Goal: Task Accomplishment & Management: Manage account settings

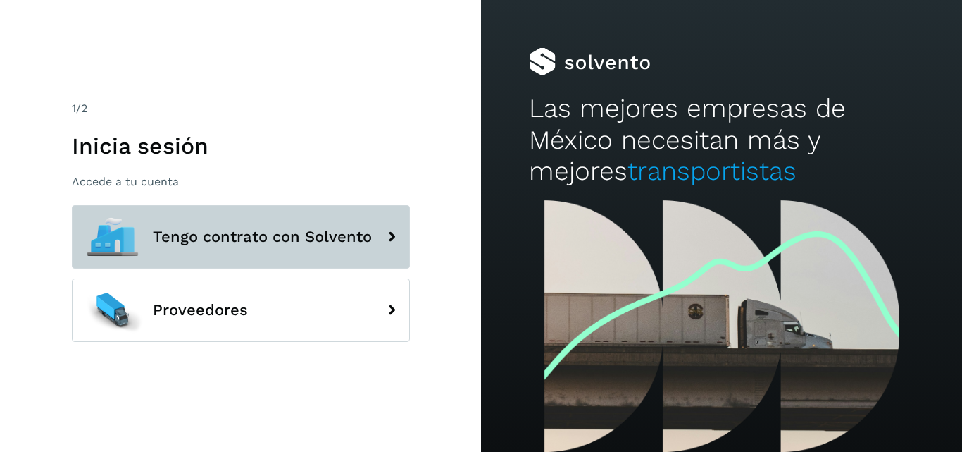
click at [302, 220] on button "Tengo contrato con Solvento" at bounding box center [241, 236] width 338 height 63
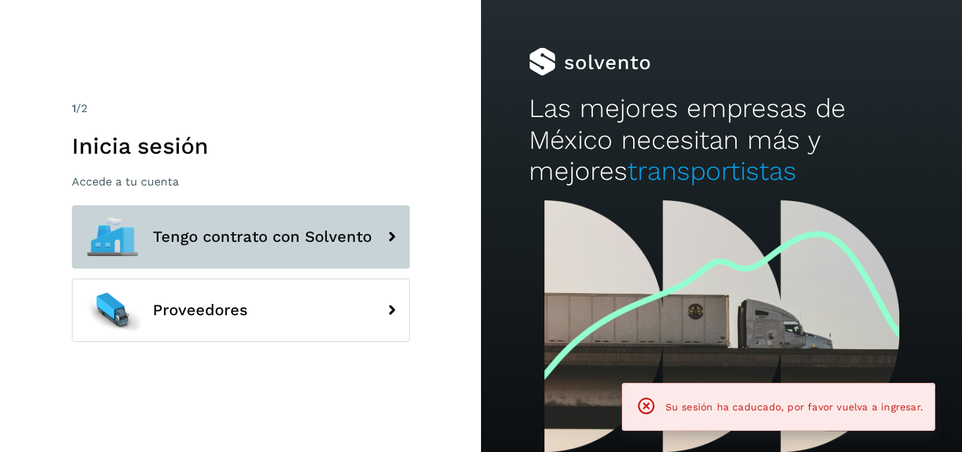
click at [235, 241] on span "Tengo contrato con Solvento" at bounding box center [262, 236] width 219 height 17
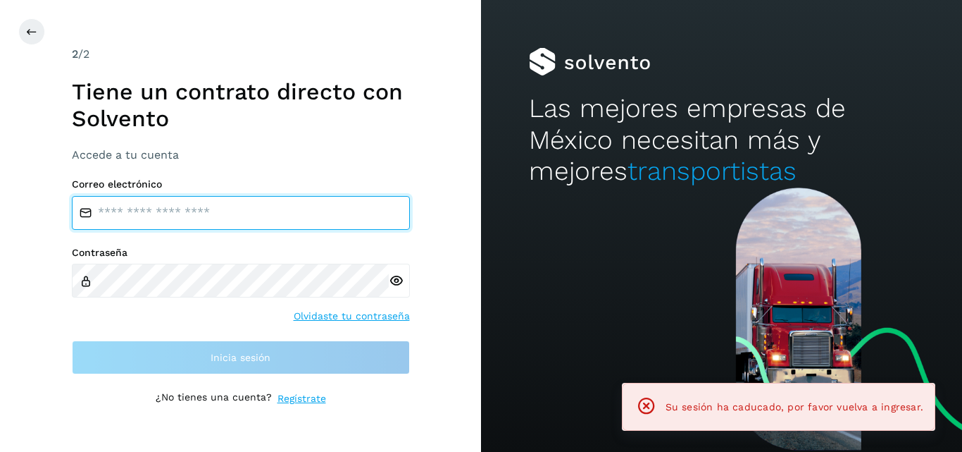
click at [210, 221] on input "email" at bounding box center [241, 213] width 338 height 34
type input "**********"
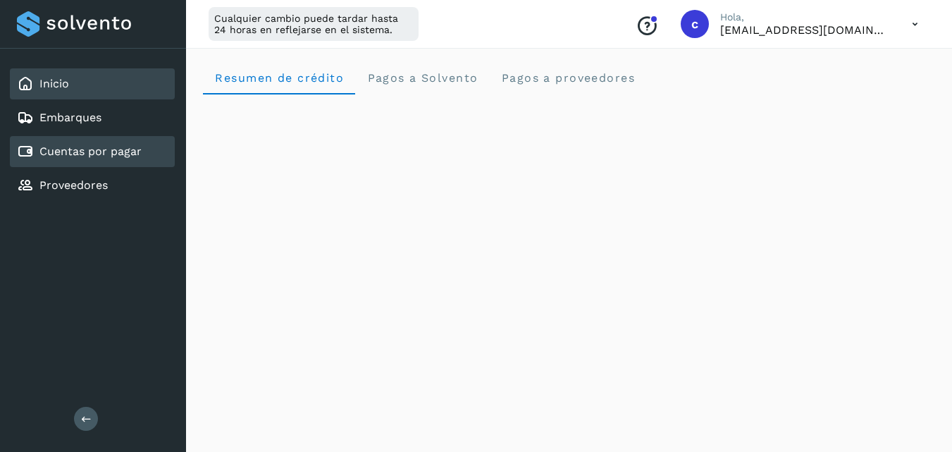
click at [101, 149] on link "Cuentas por pagar" at bounding box center [90, 150] width 102 height 13
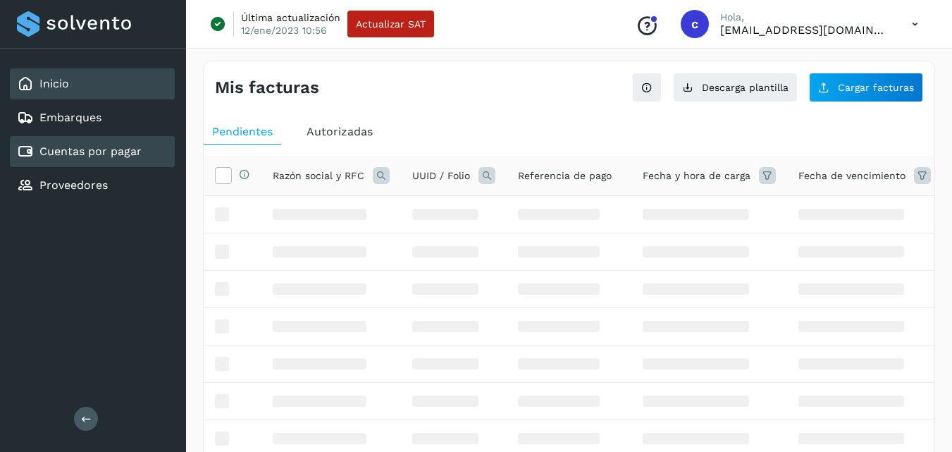
click at [68, 74] on div "Inicio" at bounding box center [92, 83] width 165 height 31
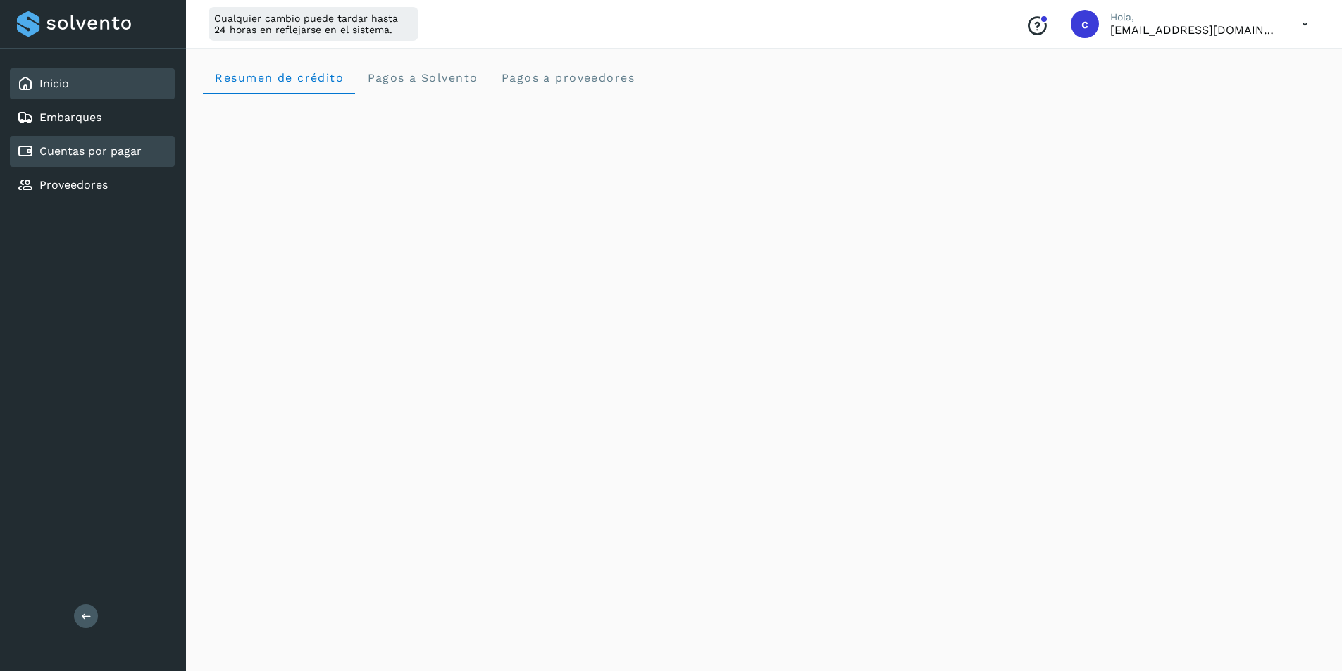
click at [75, 155] on link "Cuentas por pagar" at bounding box center [90, 150] width 102 height 13
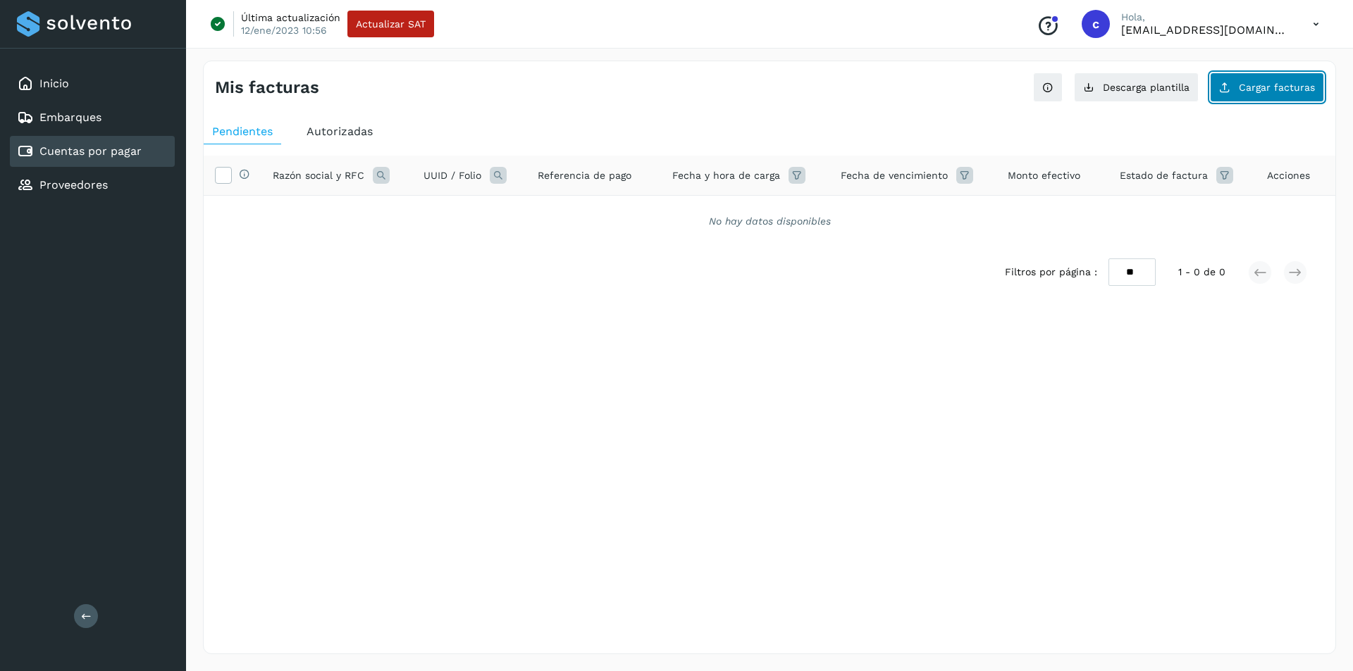
click at [962, 89] on span "Cargar facturas" at bounding box center [1277, 87] width 76 height 10
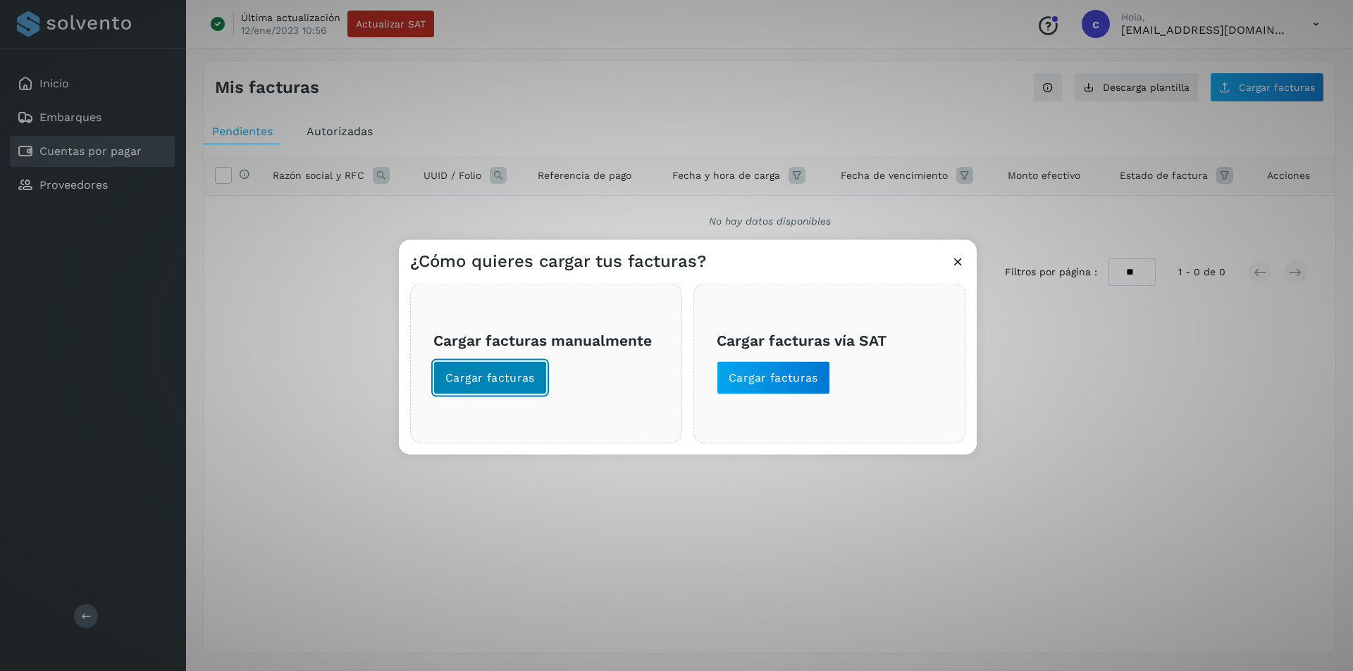
click at [517, 379] on span "Cargar facturas" at bounding box center [489, 378] width 89 height 16
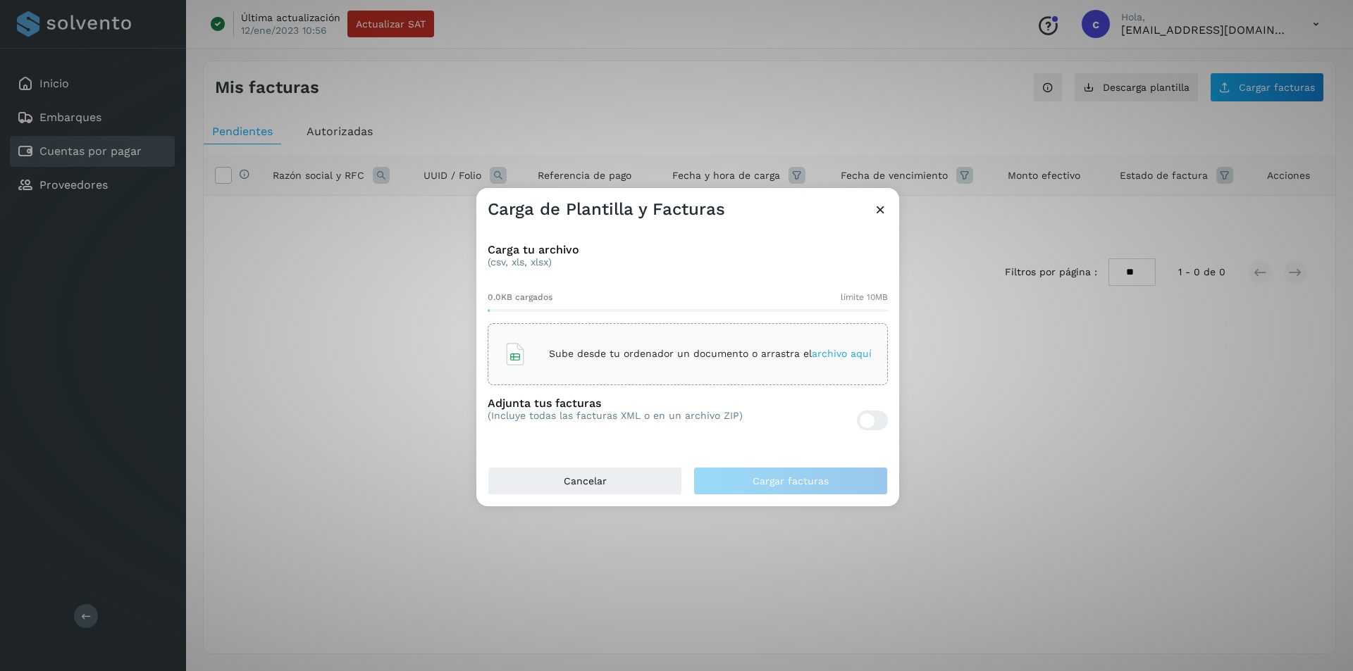
click at [750, 369] on div "Sube desde tu ordenador un documento o arrastra el archivo aquí" at bounding box center [688, 354] width 368 height 38
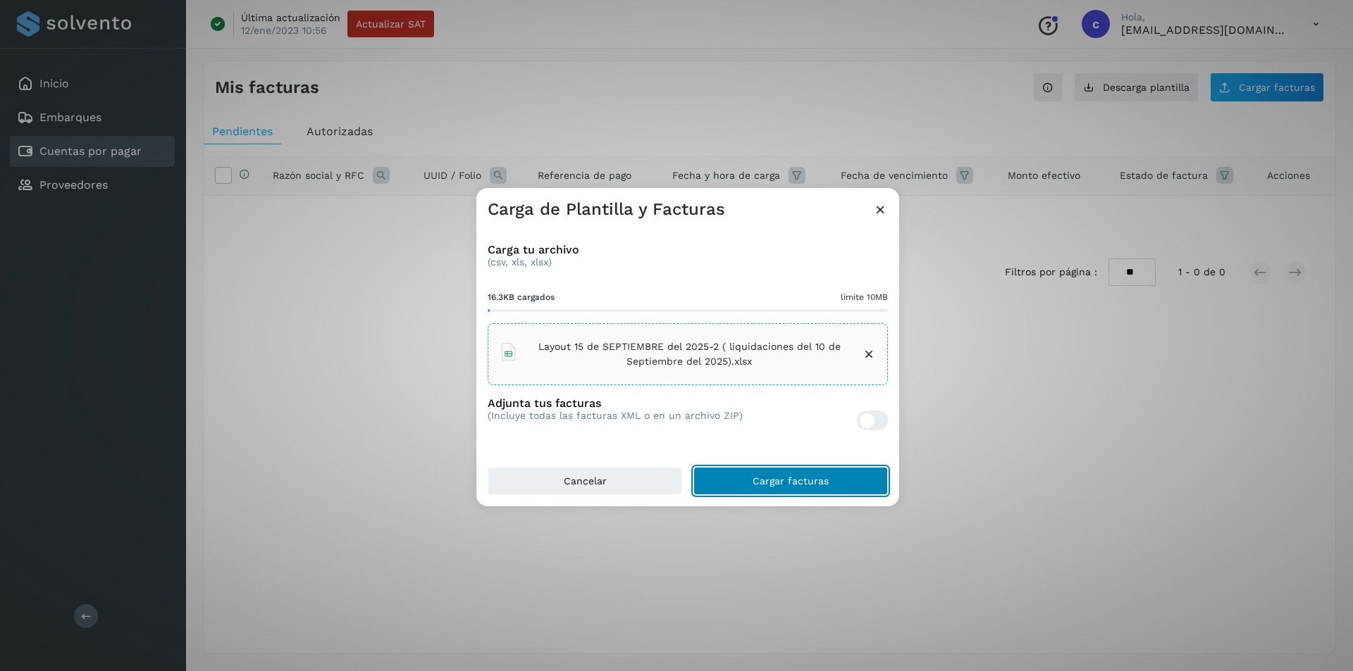
click at [859, 451] on button "Cargar facturas" at bounding box center [790, 481] width 194 height 28
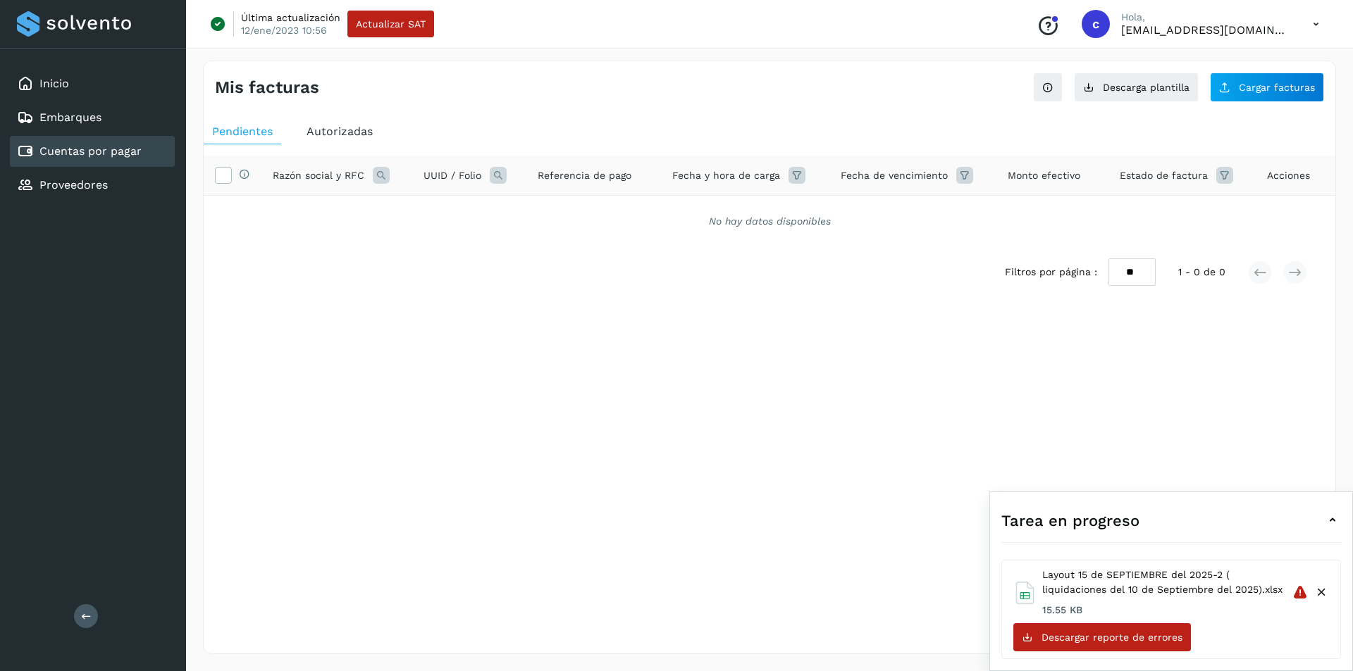
click at [962, 451] on icon at bounding box center [1332, 520] width 17 height 17
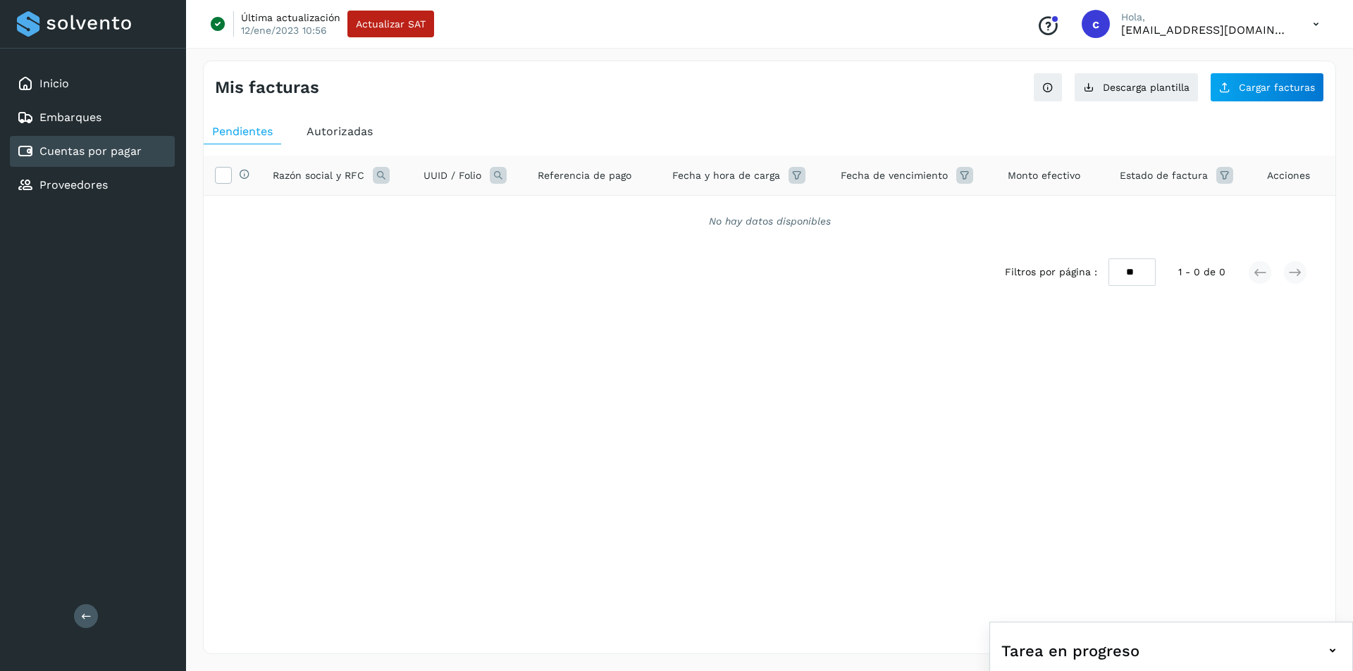
click at [343, 129] on span "Autorizadas" at bounding box center [340, 131] width 66 height 13
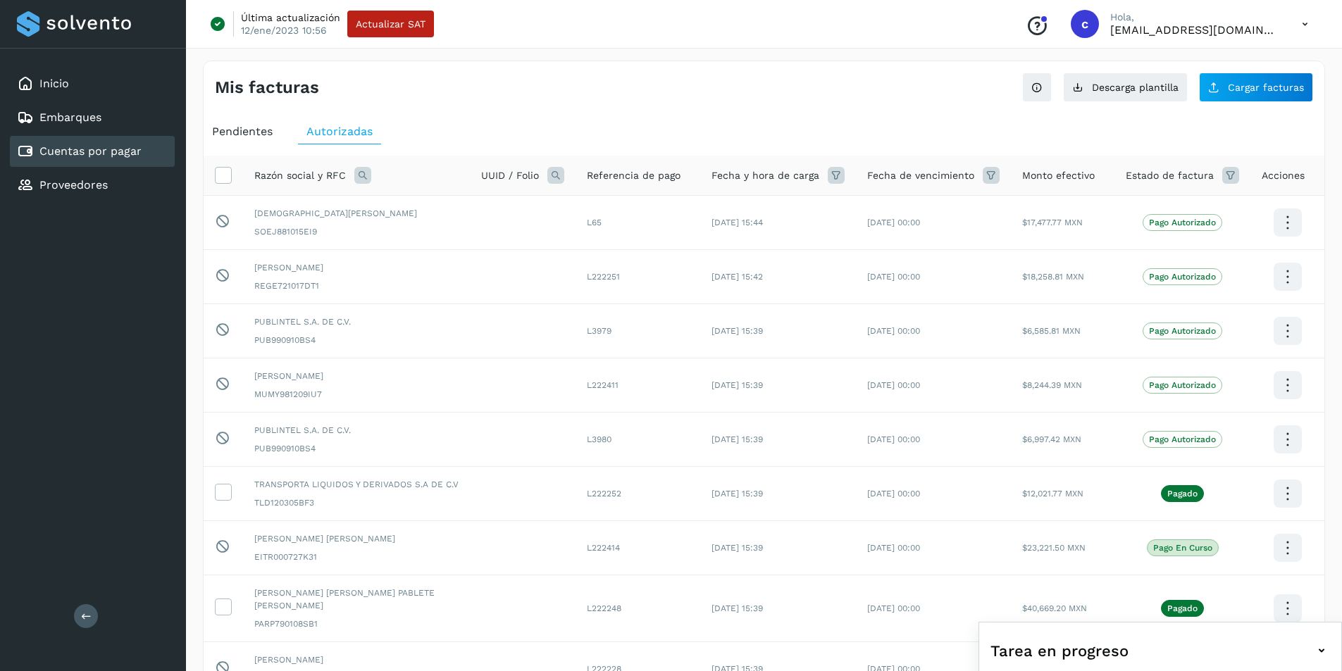
click at [962, 27] on icon at bounding box center [1305, 24] width 29 height 29
click at [962, 87] on div "Cerrar sesión" at bounding box center [1235, 91] width 168 height 27
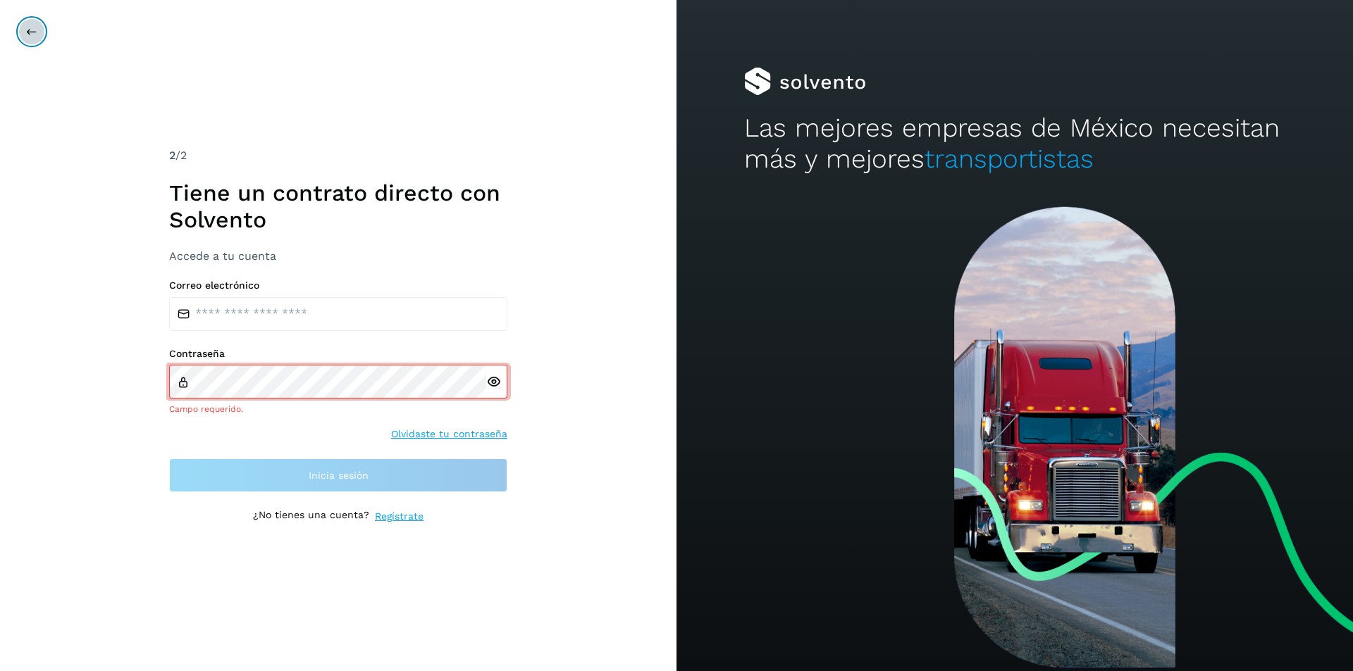
click at [27, 38] on button at bounding box center [31, 31] width 27 height 27
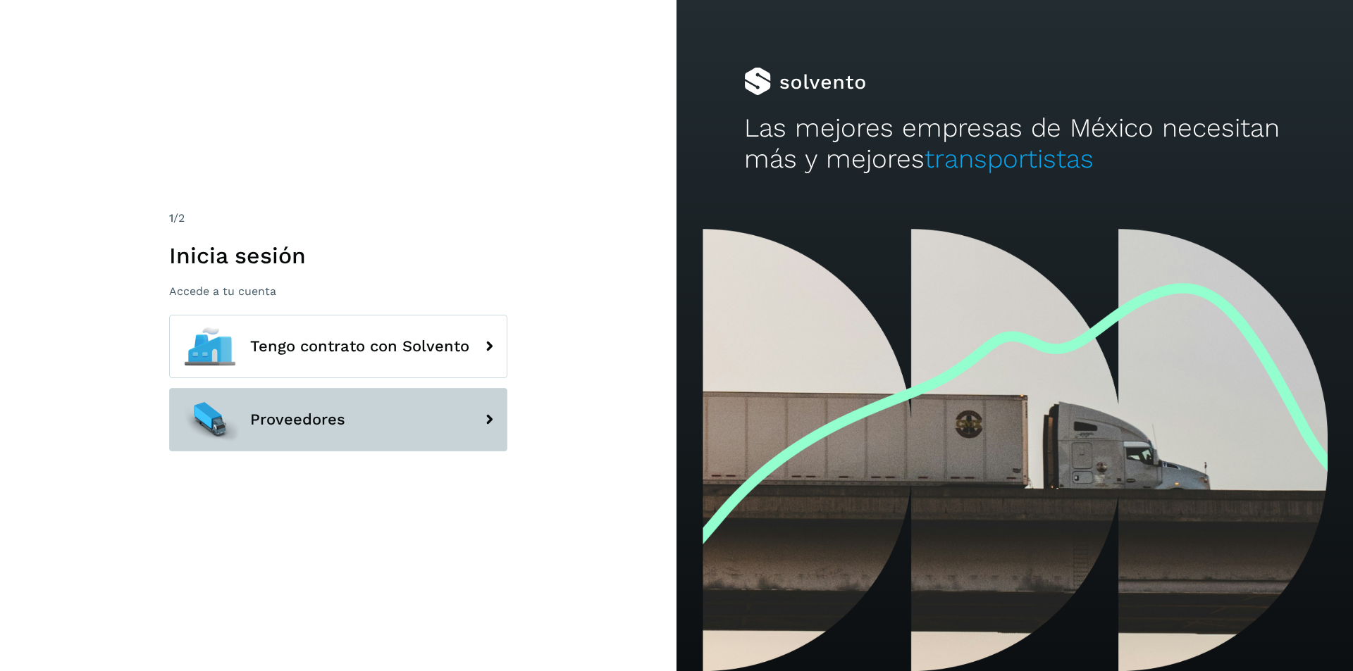
click at [391, 440] on button "Proveedores" at bounding box center [338, 419] width 338 height 63
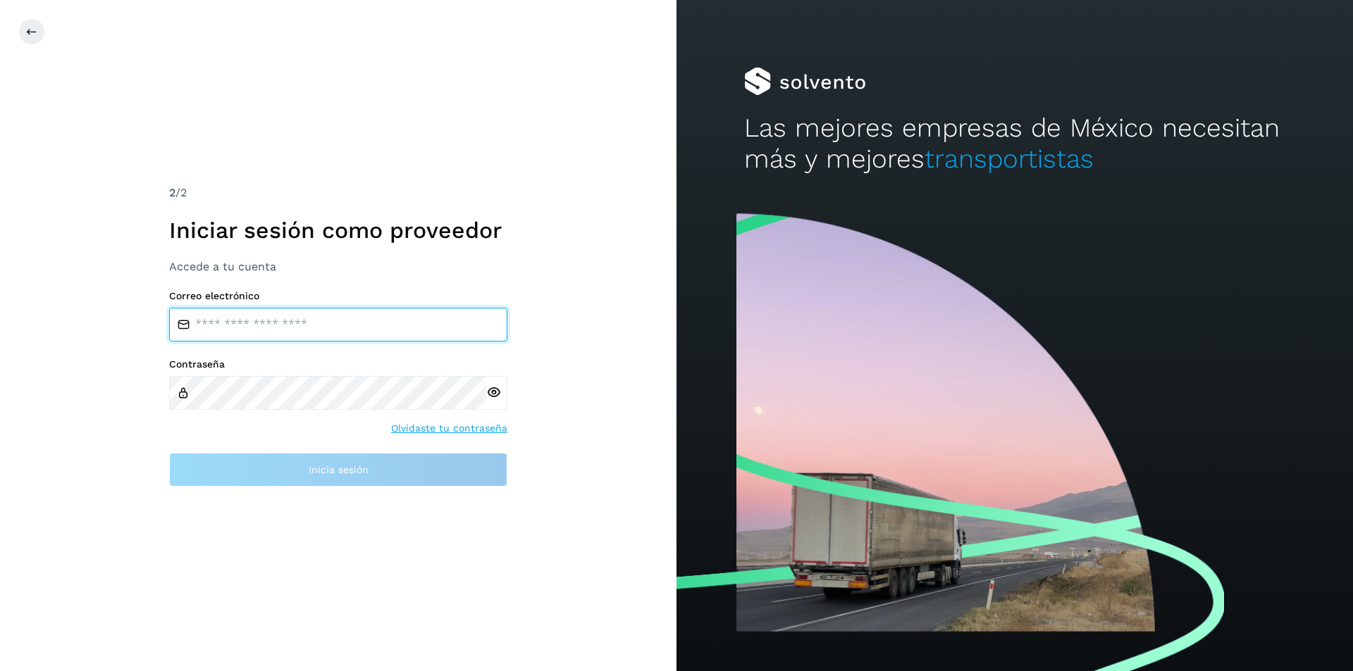
click at [345, 334] on input "email" at bounding box center [338, 325] width 338 height 34
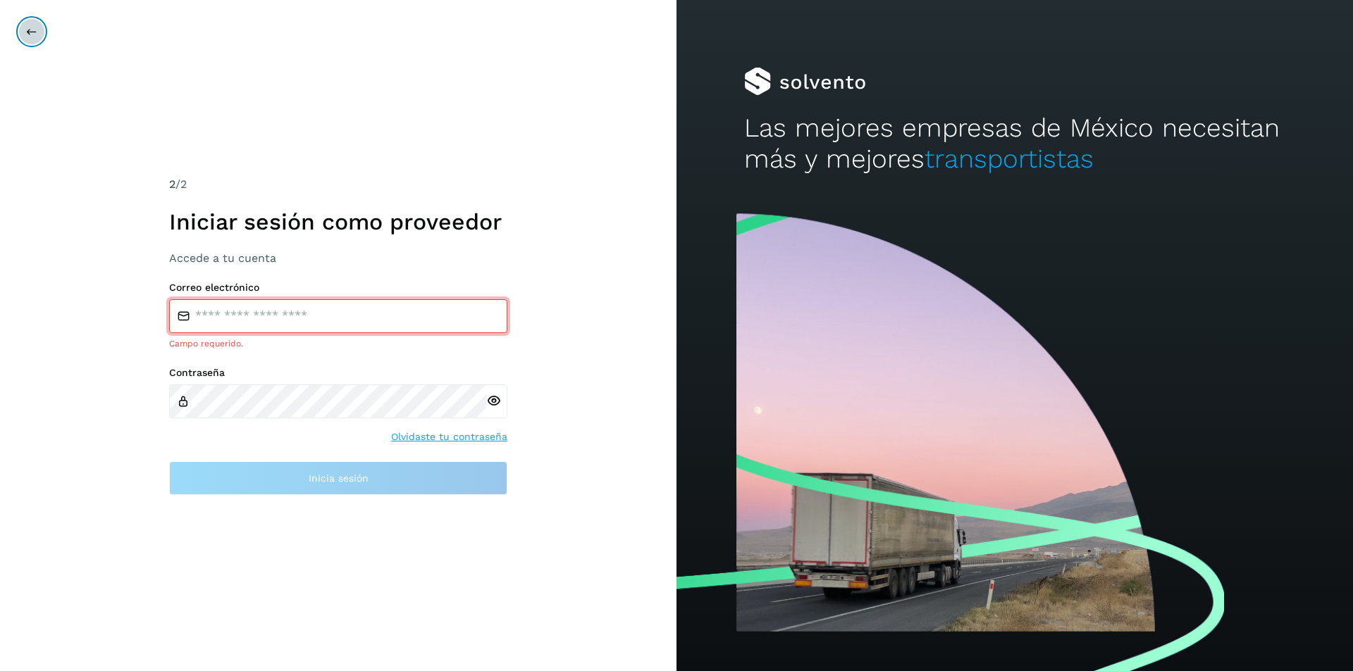
click at [35, 37] on button at bounding box center [31, 31] width 27 height 27
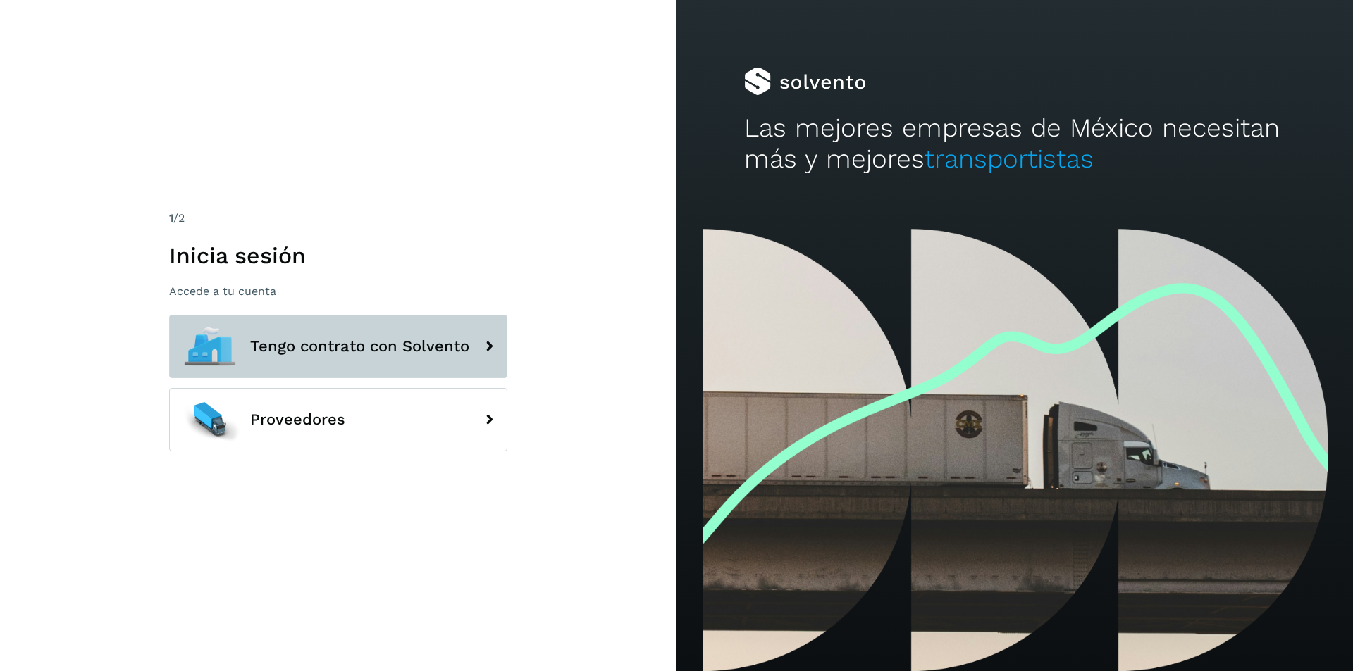
click at [309, 357] on button "Tengo contrato con Solvento" at bounding box center [338, 346] width 338 height 63
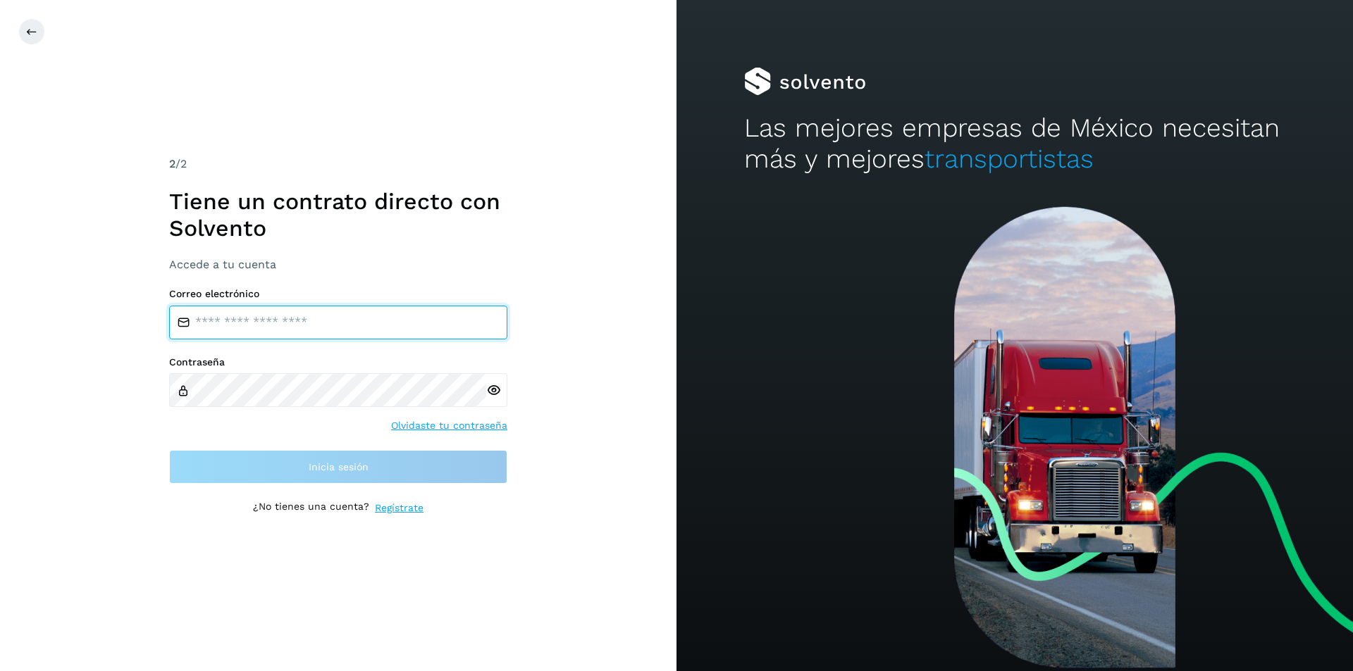
click at [280, 326] on input "email" at bounding box center [338, 323] width 338 height 34
type input "**********"
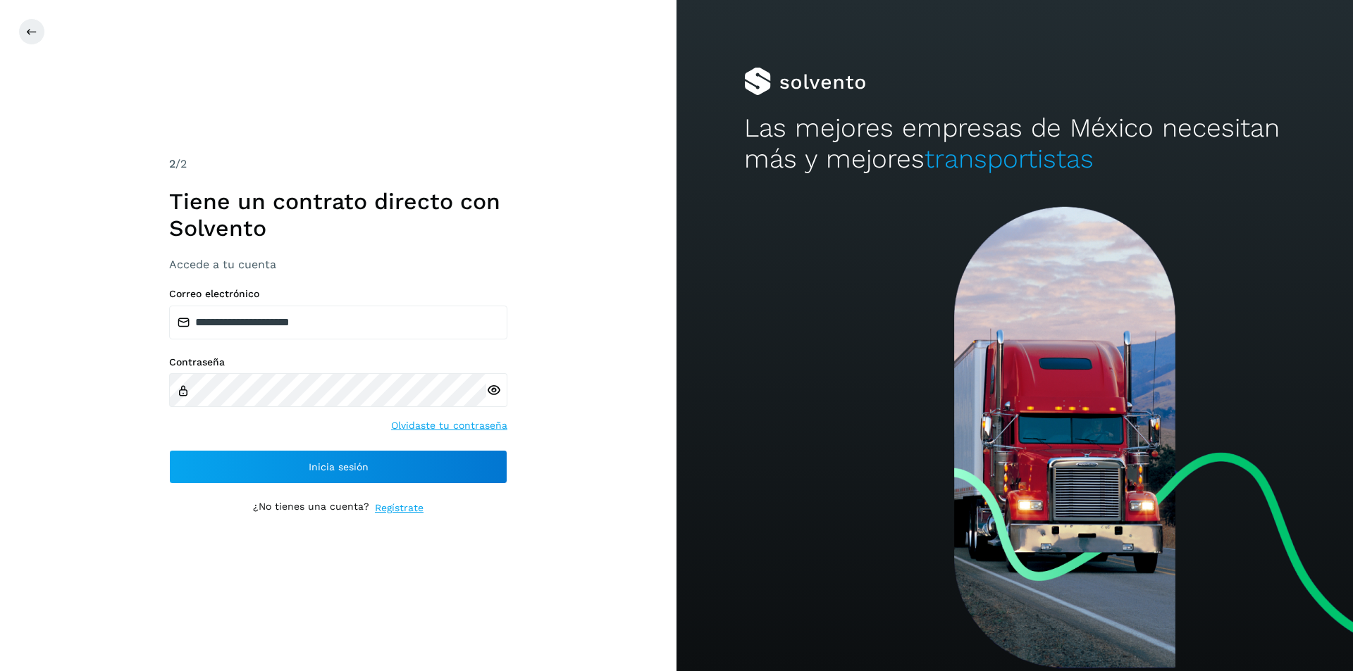
click at [495, 390] on icon at bounding box center [493, 390] width 15 height 15
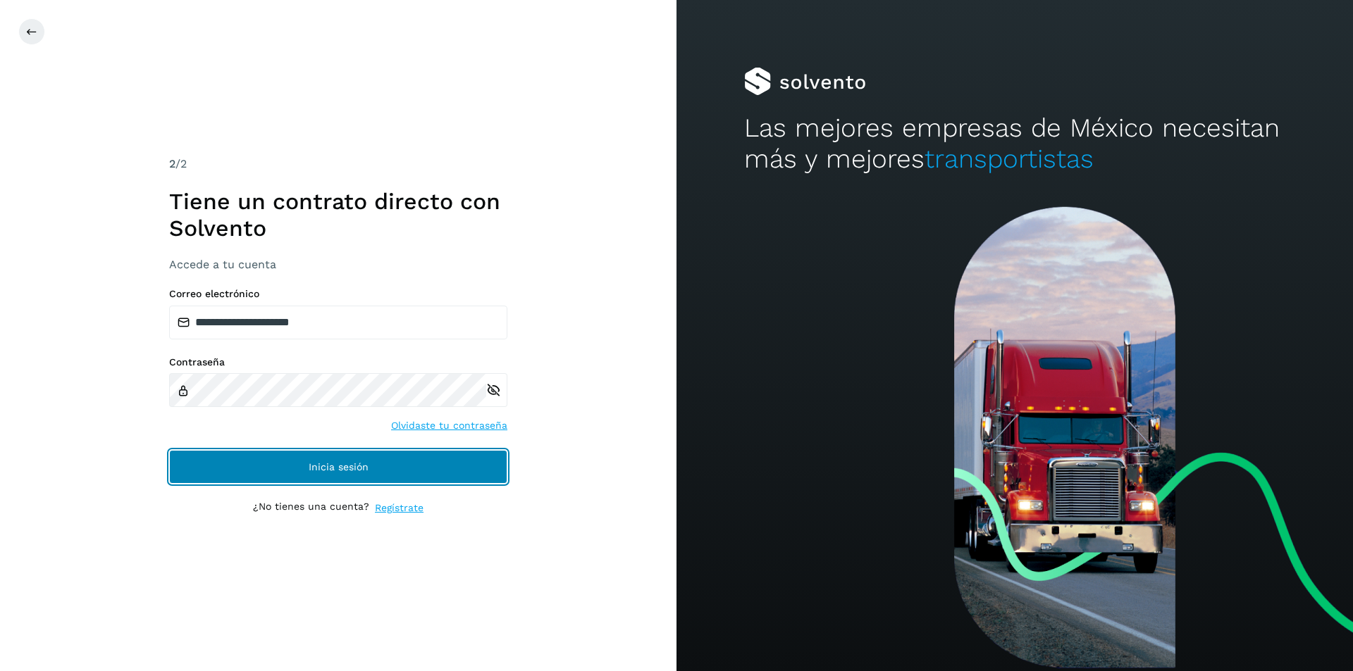
click at [459, 451] on button "Inicia sesión" at bounding box center [338, 467] width 338 height 34
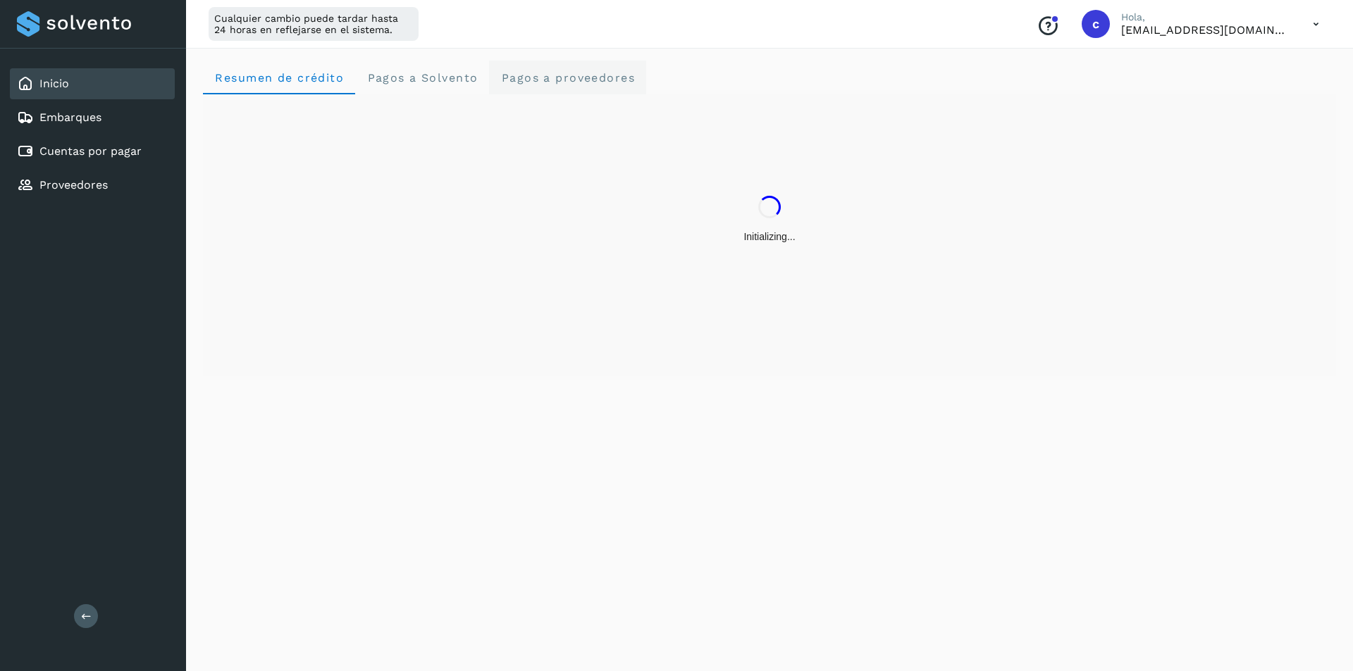
drag, startPoint x: 578, startPoint y: 60, endPoint x: 582, endPoint y: 85, distance: 25.0
click at [582, 85] on div "Resumen de crédito Pagos a Solvento Pagos a proveedores" at bounding box center [769, 358] width 1167 height 628
click at [582, 85] on proveedores "Pagos a proveedores" at bounding box center [567, 78] width 157 height 34
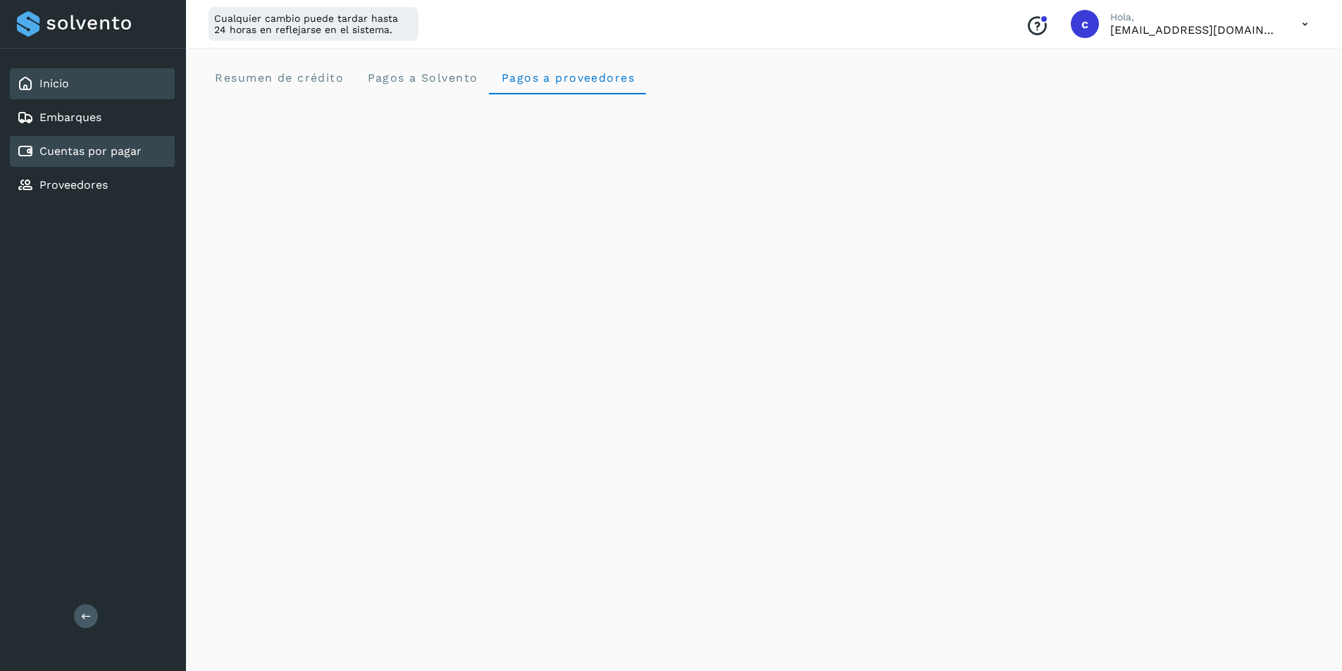
click at [132, 154] on link "Cuentas por pagar" at bounding box center [90, 150] width 102 height 13
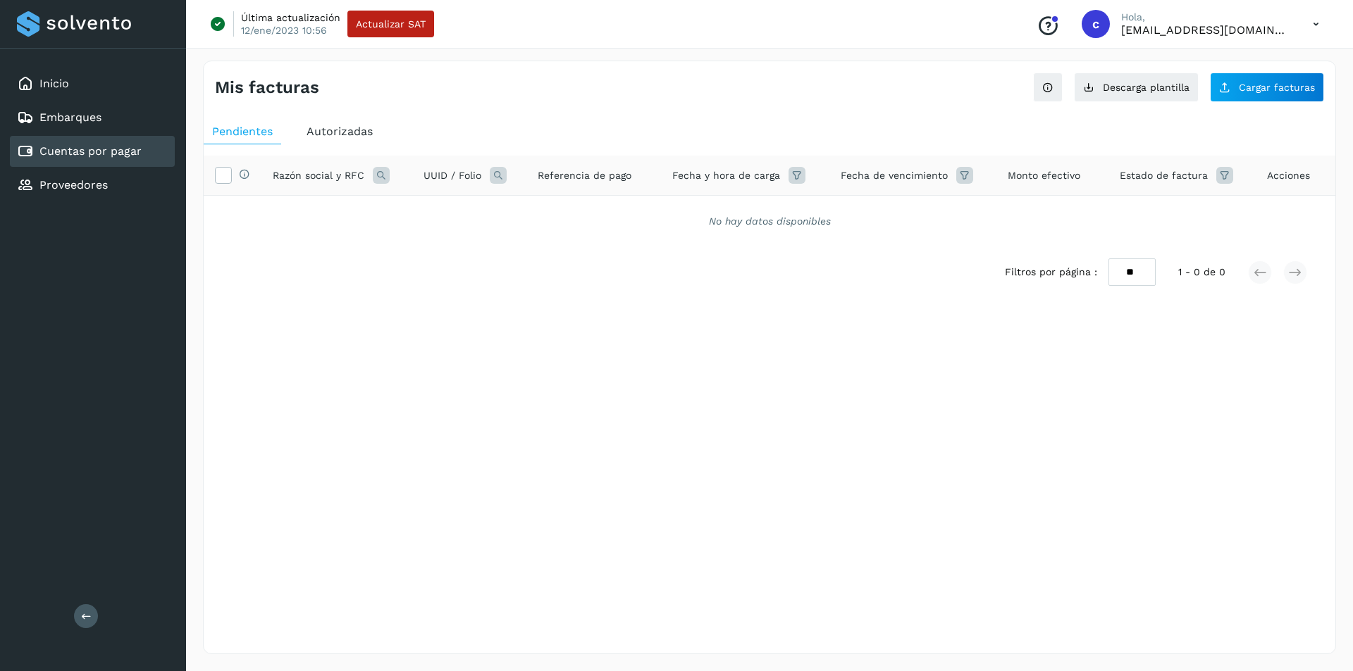
click at [335, 120] on div "Autorizadas" at bounding box center [339, 131] width 83 height 25
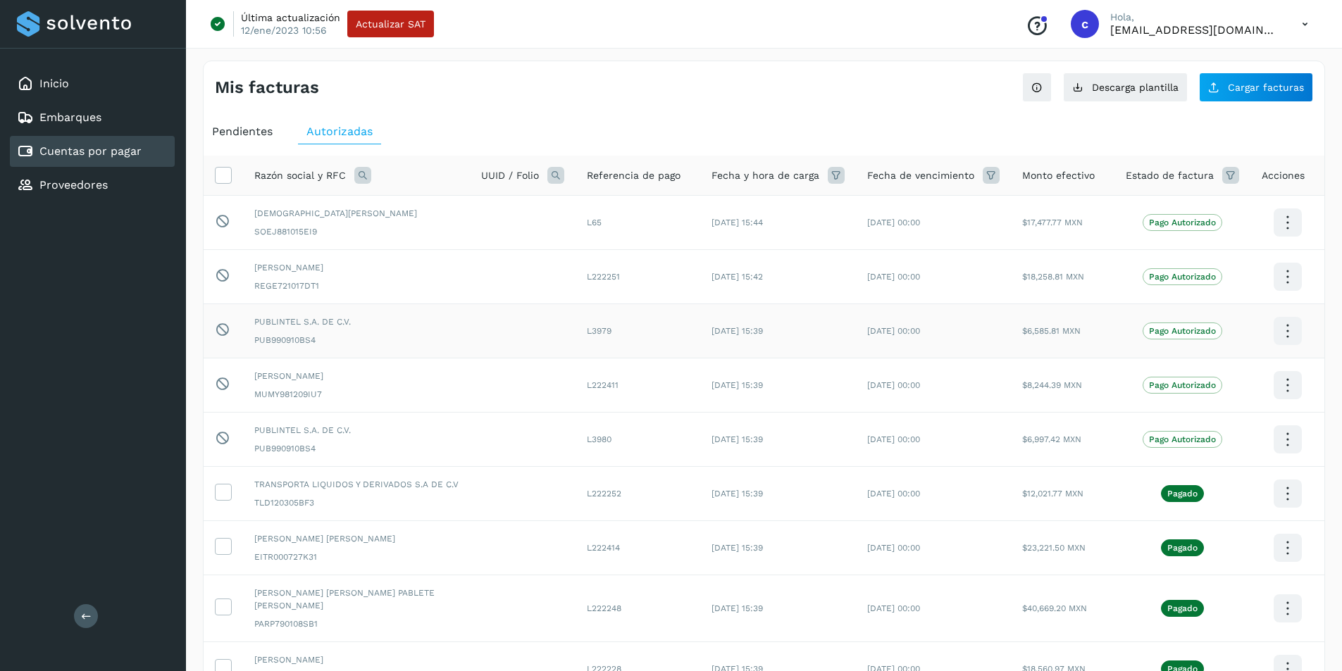
scroll to position [187, 0]
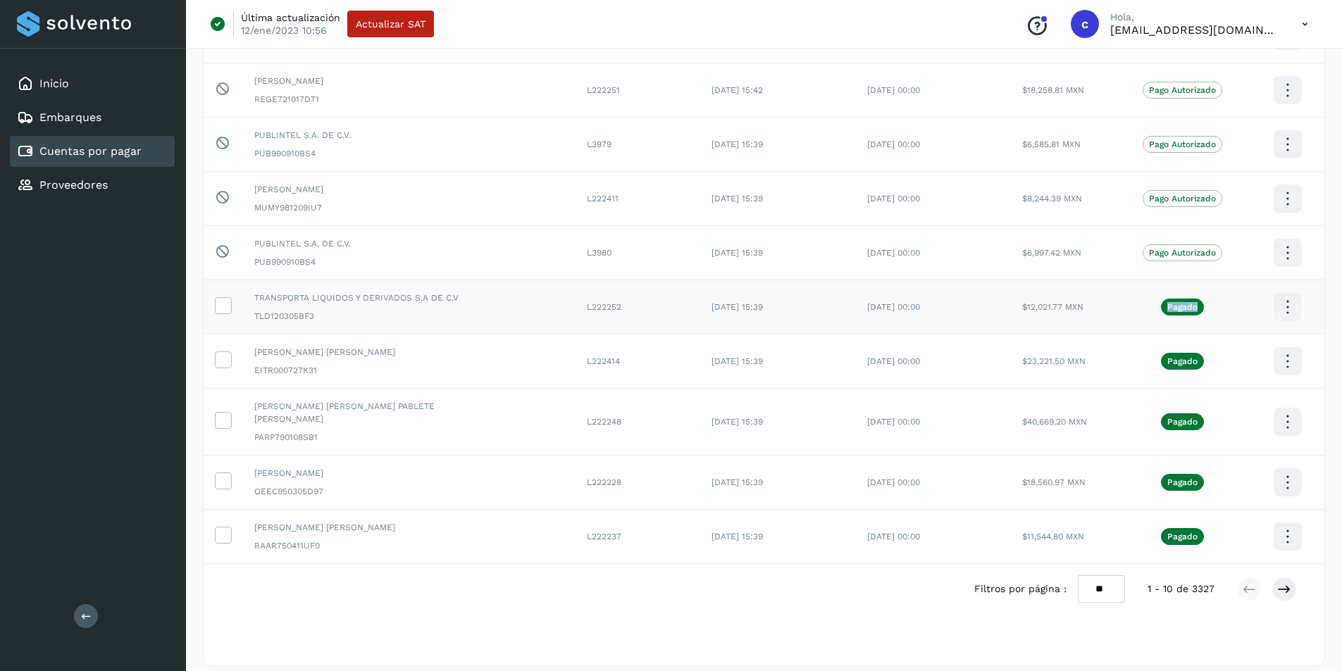
drag, startPoint x: 1164, startPoint y: 307, endPoint x: 1198, endPoint y: 304, distance: 33.9
click at [962, 304] on span "Pagado" at bounding box center [1182, 307] width 43 height 17
click at [946, 327] on td "[DATE] 00:00" at bounding box center [933, 307] width 155 height 54
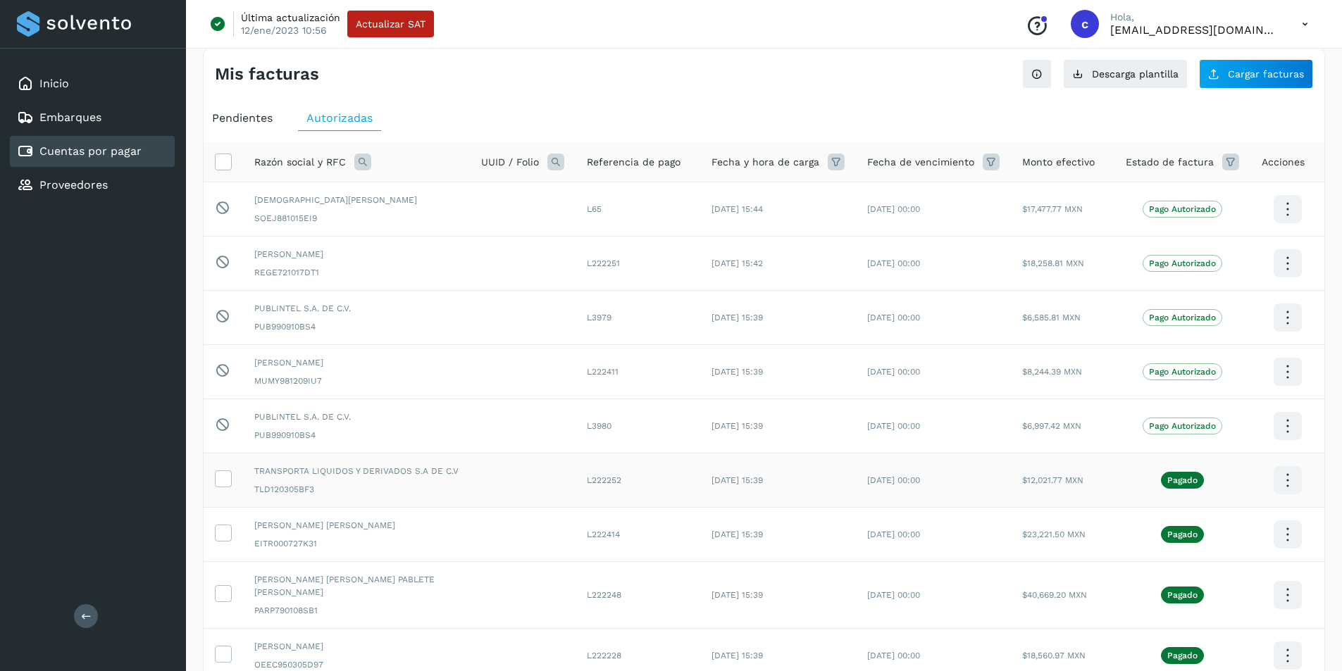
scroll to position [11, 0]
click at [237, 116] on span "Pendientes" at bounding box center [242, 119] width 61 height 13
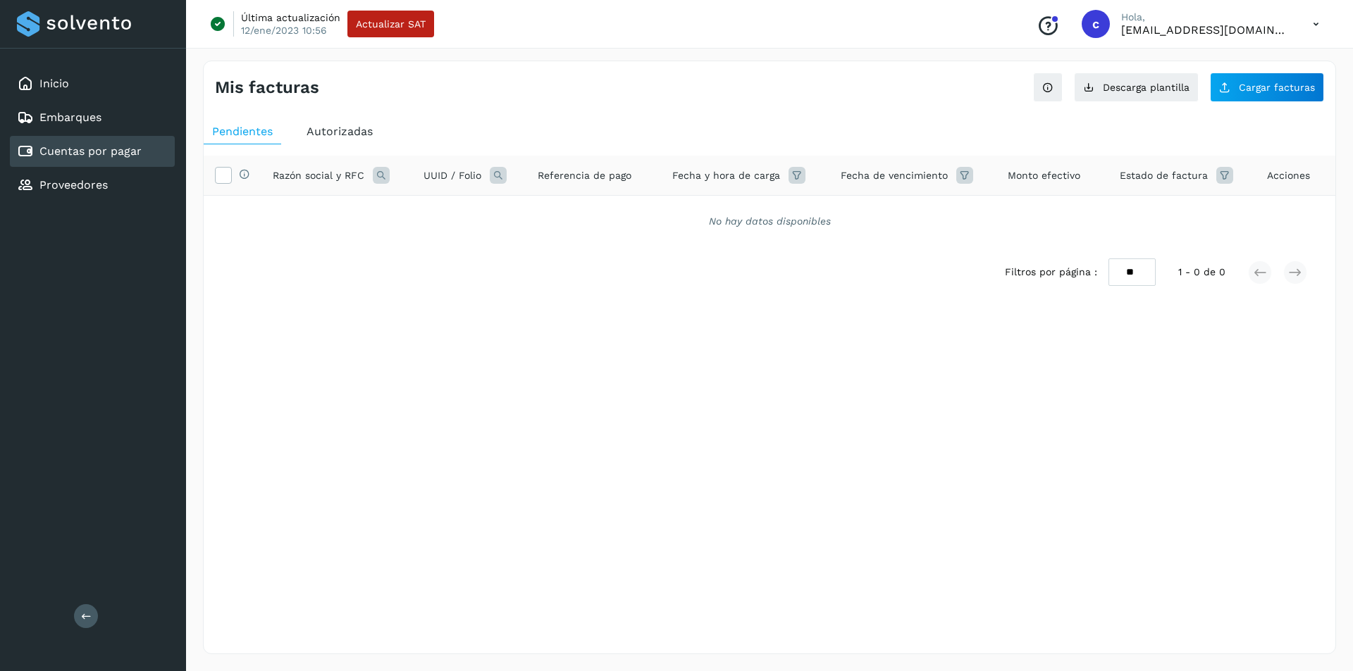
click at [98, 149] on link "Cuentas por pagar" at bounding box center [90, 150] width 102 height 13
click at [347, 135] on span "Autorizadas" at bounding box center [340, 131] width 66 height 13
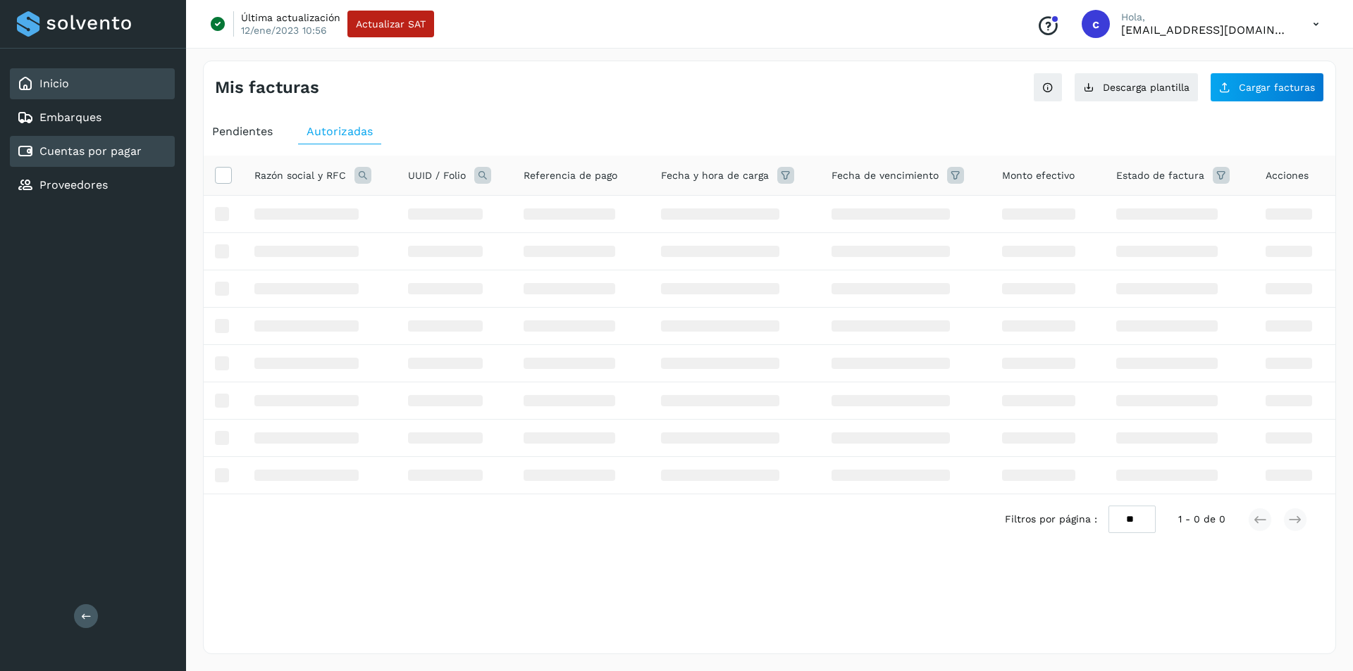
click at [99, 90] on div "Inicio" at bounding box center [92, 83] width 165 height 31
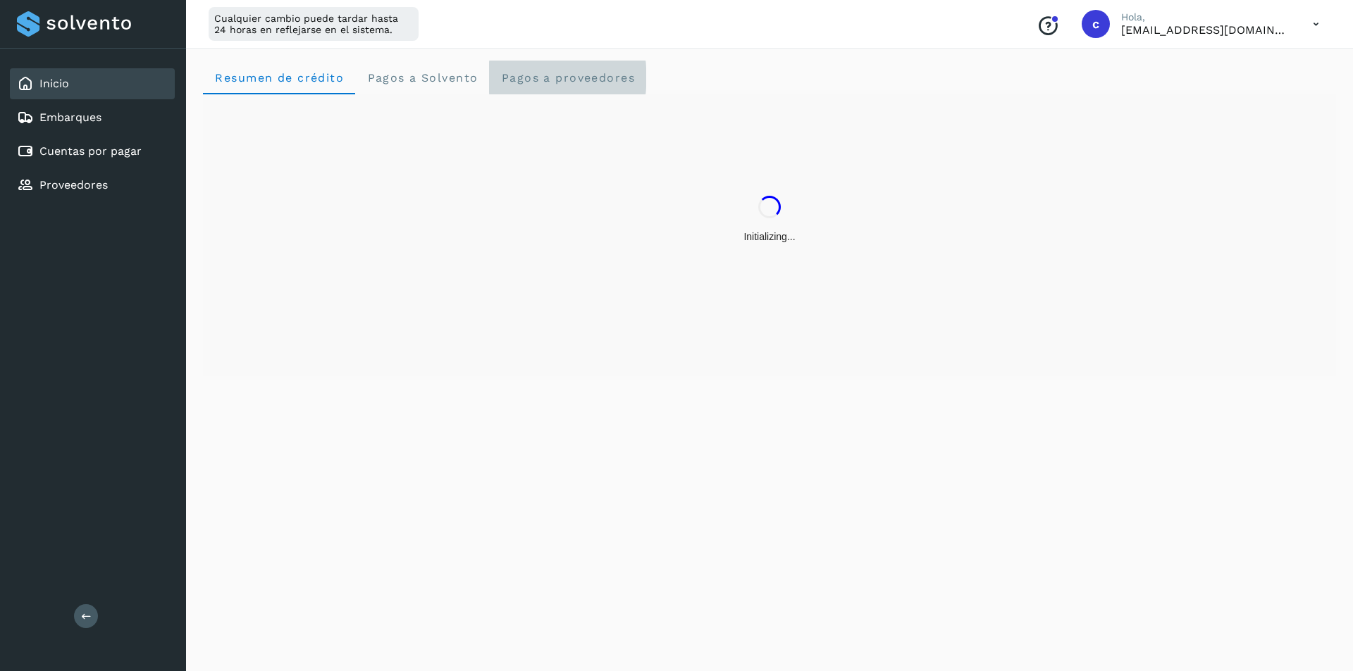
click at [555, 87] on proveedores "Pagos a proveedores" at bounding box center [567, 78] width 157 height 34
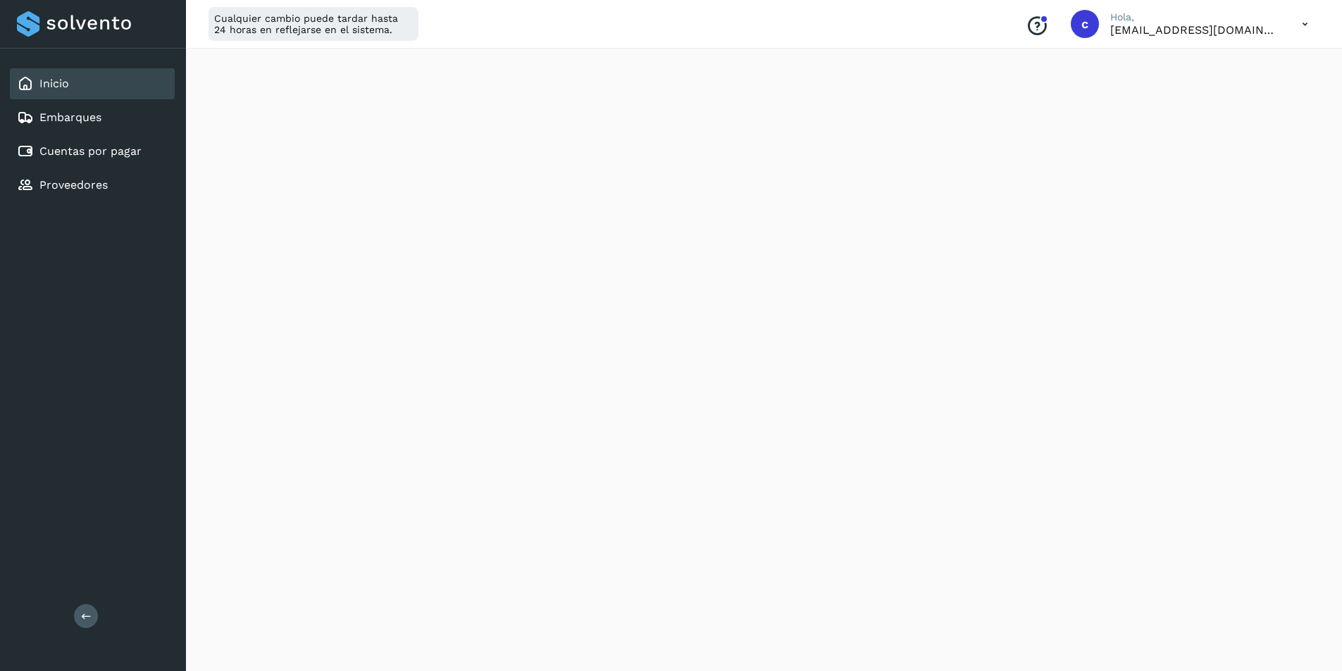
scroll to position [526, 0]
click at [63, 83] on link "Inicio" at bounding box center [54, 83] width 30 height 13
click at [962, 29] on icon at bounding box center [1305, 24] width 29 height 29
click at [962, 94] on div "Cerrar sesión" at bounding box center [1235, 91] width 168 height 27
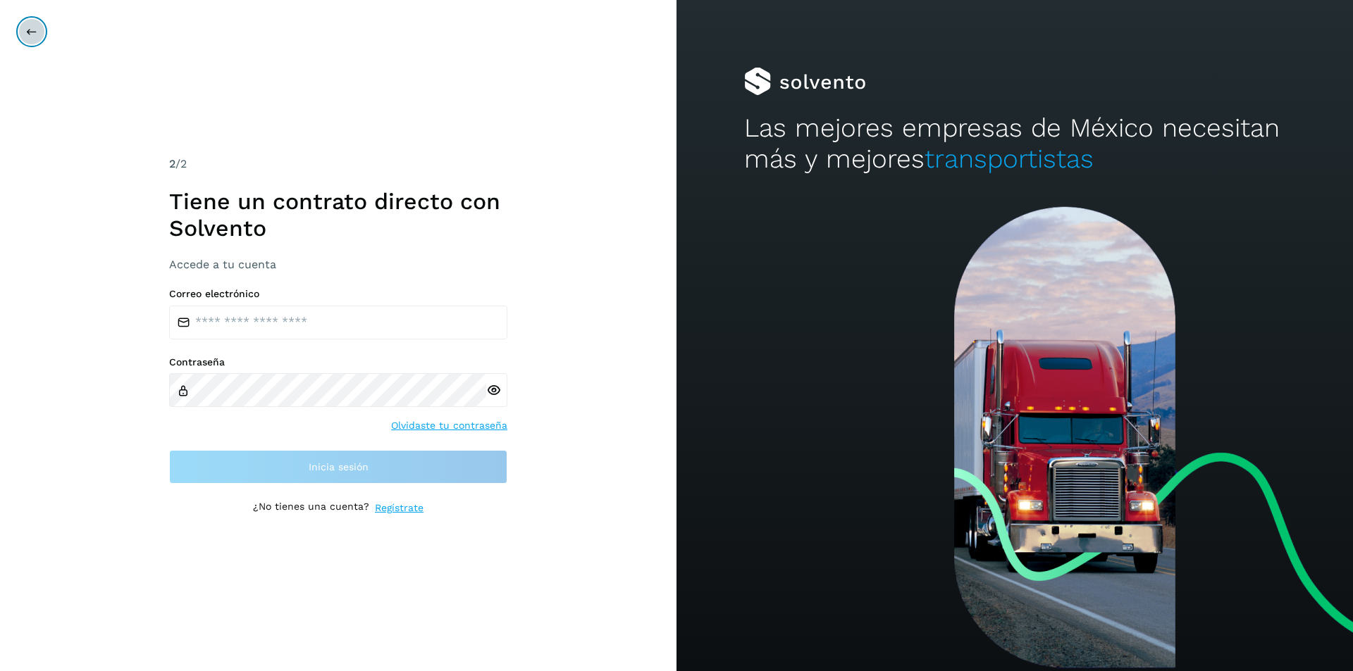
click at [32, 39] on button at bounding box center [31, 31] width 27 height 27
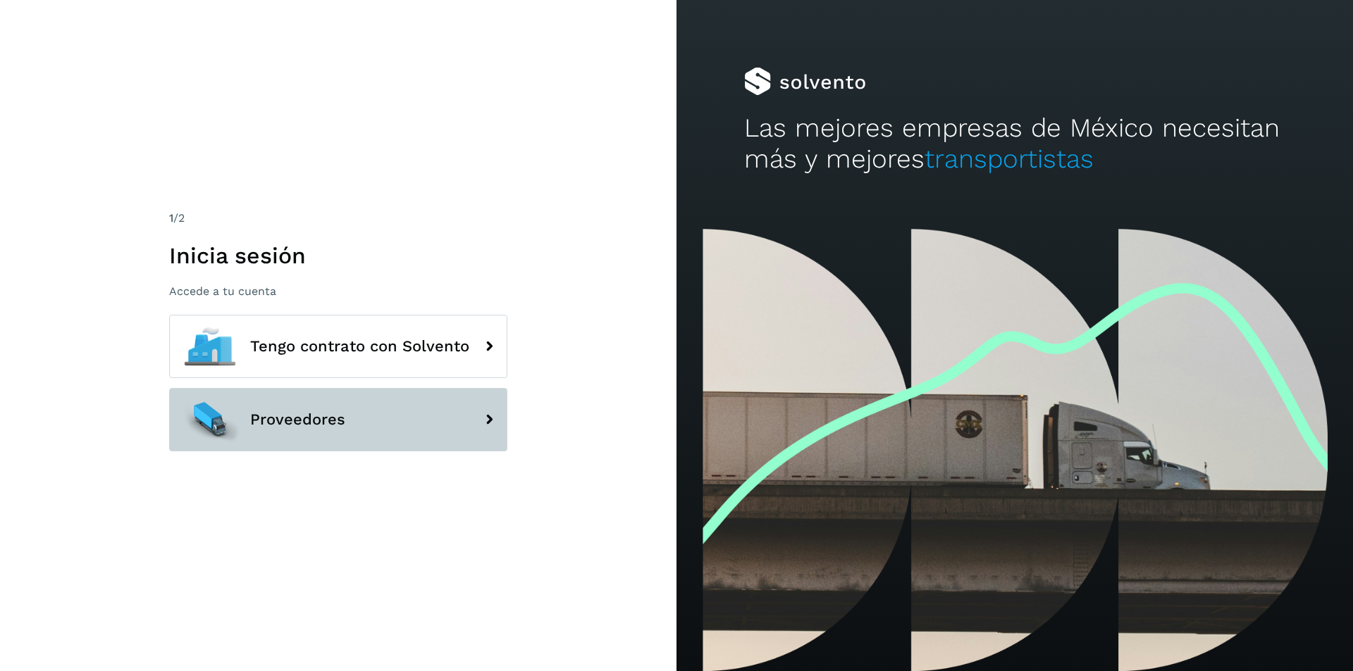
click at [309, 427] on span "Proveedores" at bounding box center [297, 419] width 95 height 17
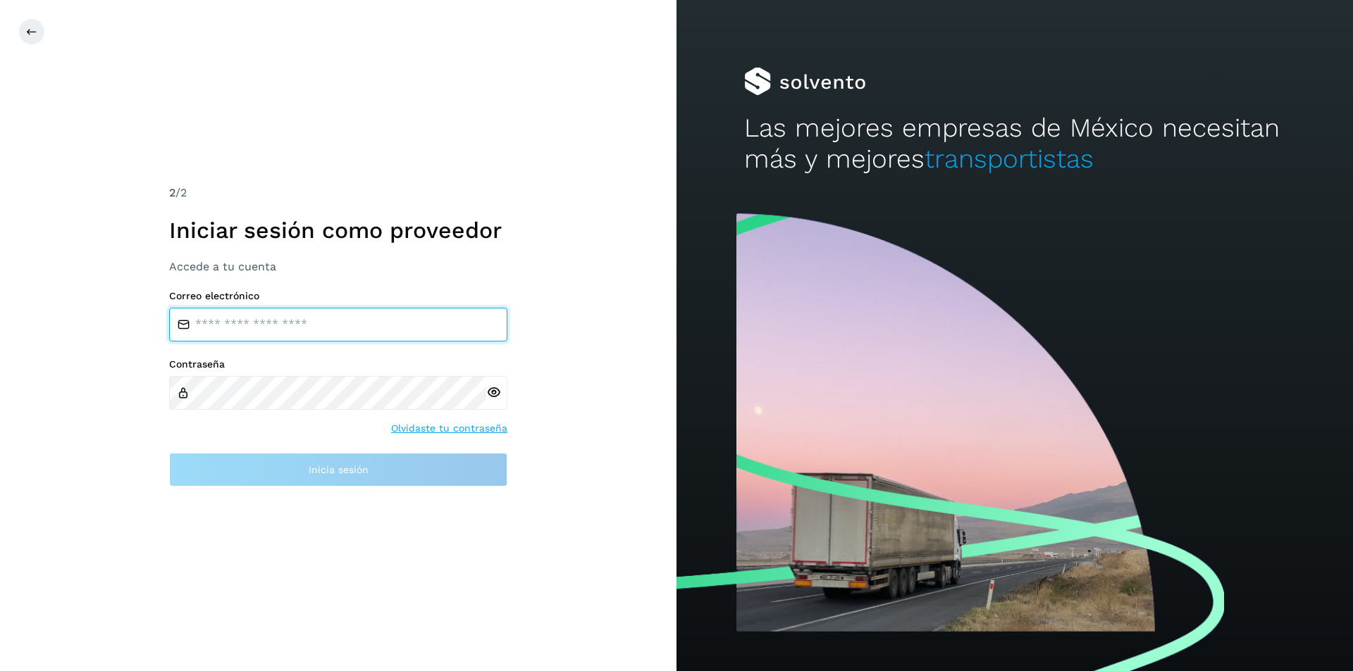
click at [309, 339] on input "email" at bounding box center [338, 325] width 338 height 34
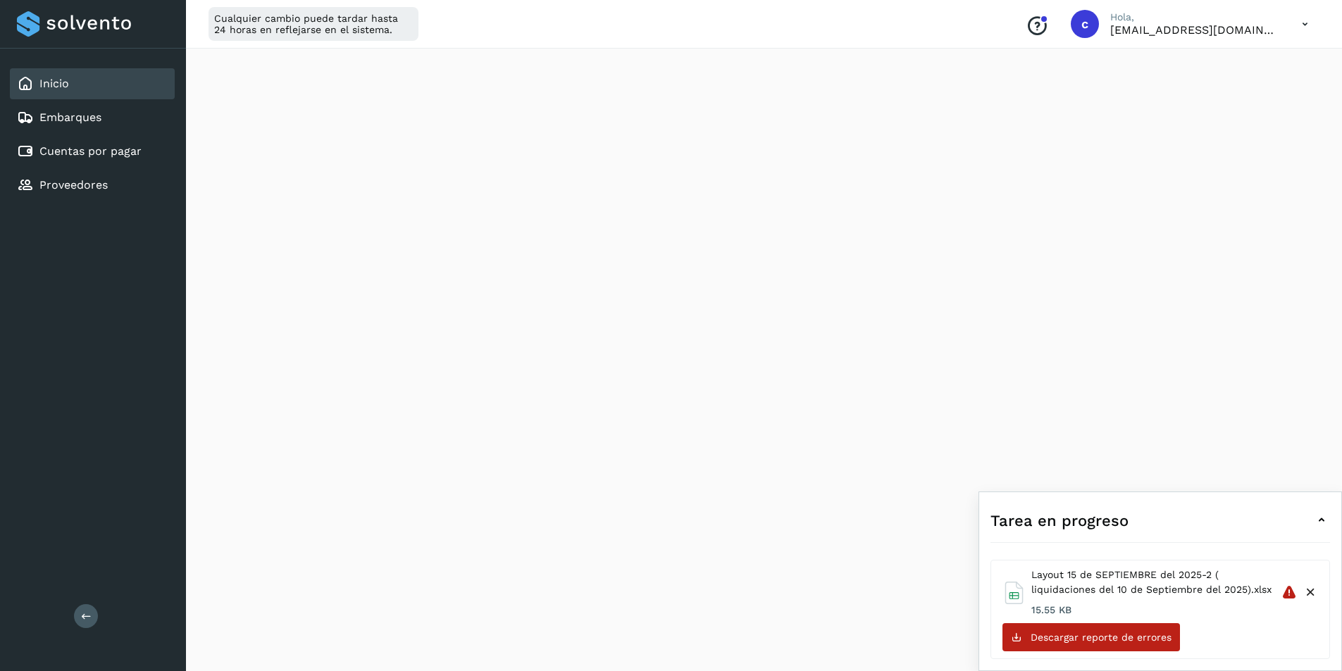
scroll to position [369, 0]
click at [1313, 597] on icon at bounding box center [1311, 593] width 15 height 15
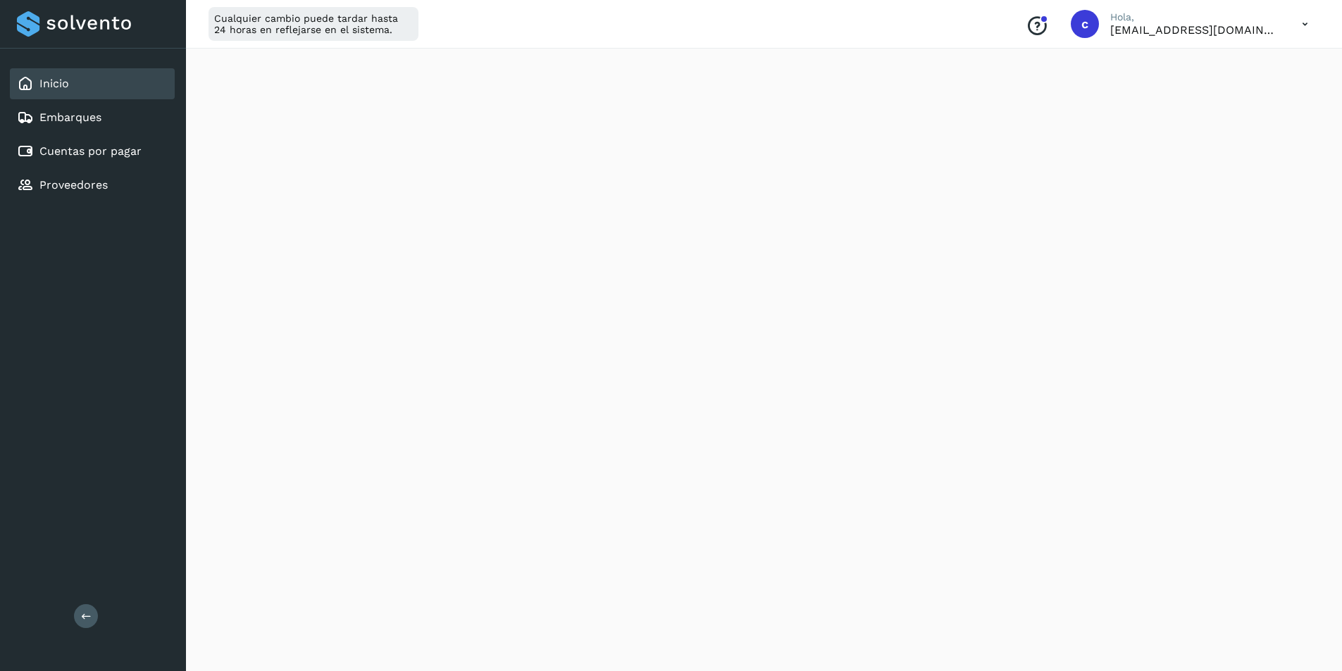
scroll to position [483, 0]
click at [94, 130] on div "Embarques" at bounding box center [92, 117] width 165 height 31
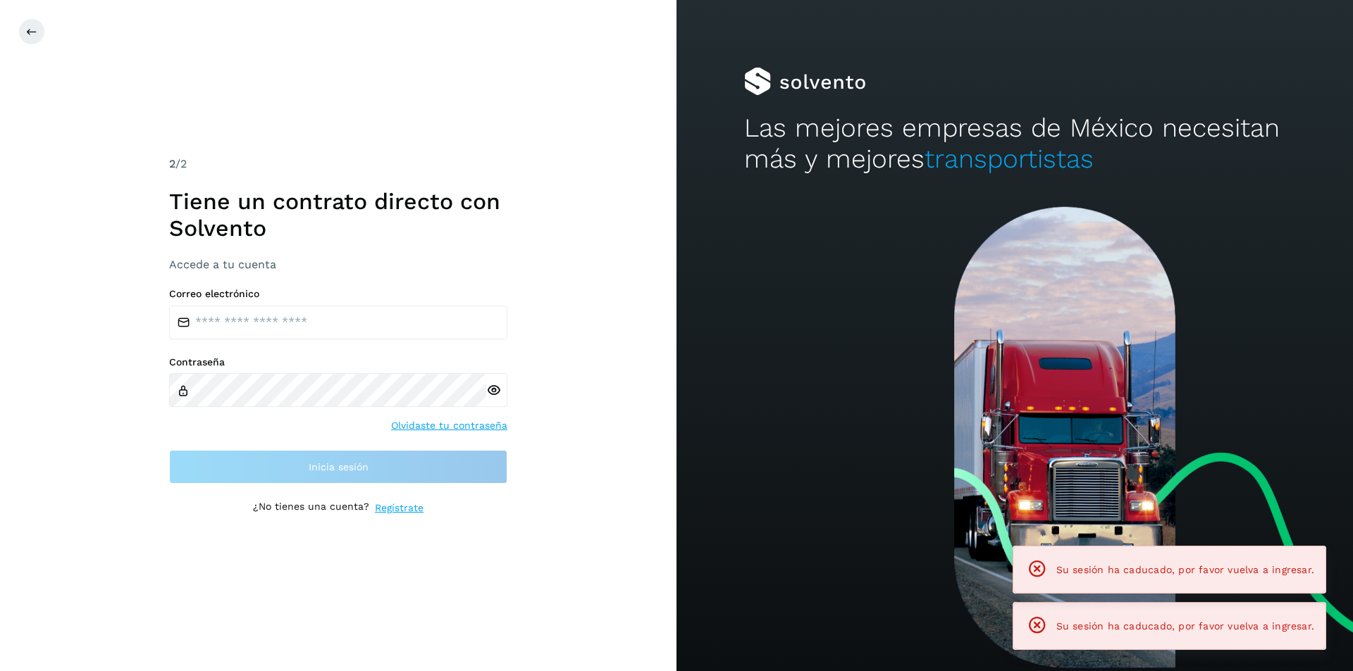
click at [120, 80] on div "2 /2 Tiene un contrato directo con [PERSON_NAME] Accede a tu cuenta Correo elec…" at bounding box center [338, 335] width 676 height 671
click at [297, 318] on input "email" at bounding box center [338, 323] width 338 height 34
type input "**********"
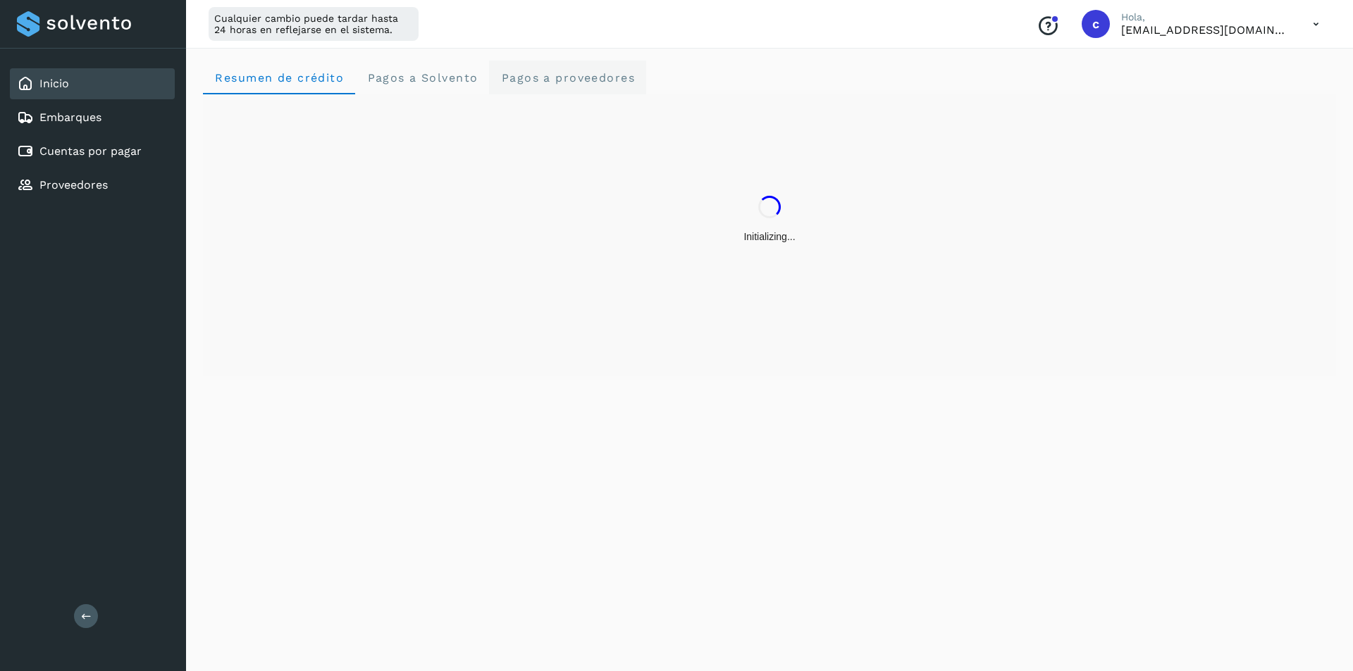
click at [552, 87] on proveedores "Pagos a proveedores" at bounding box center [567, 78] width 157 height 34
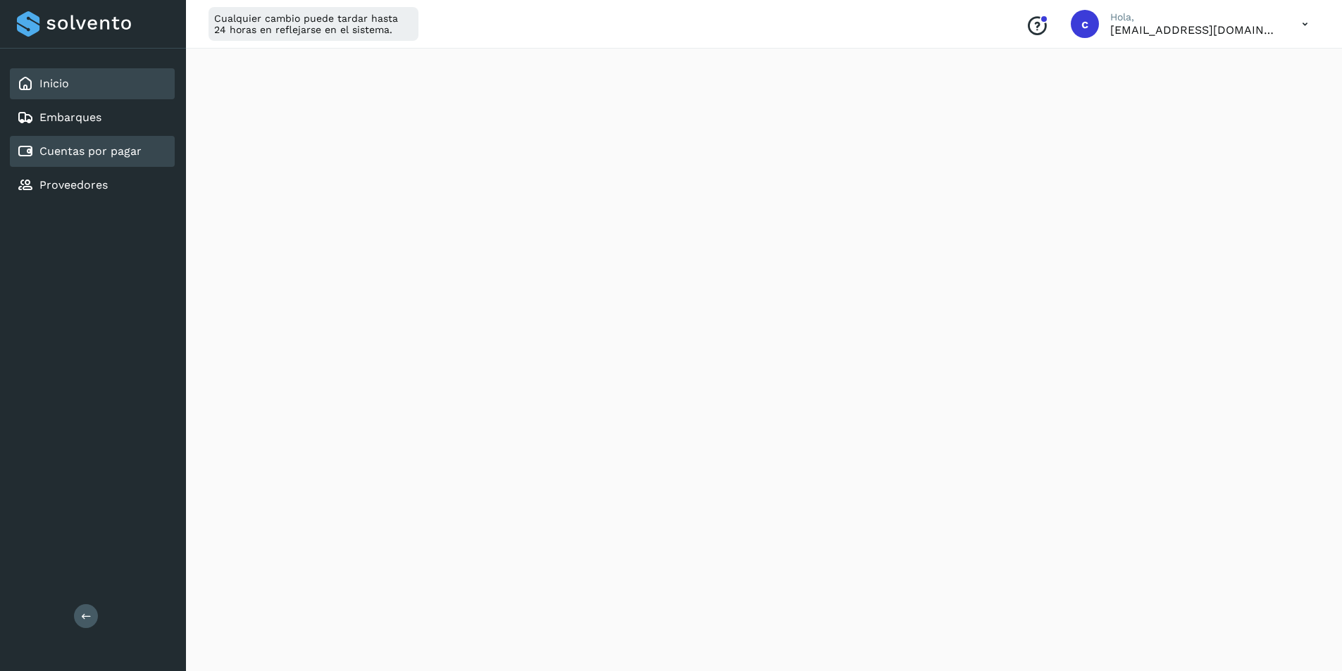
scroll to position [248, 0]
click at [78, 150] on link "Cuentas por pagar" at bounding box center [90, 150] width 102 height 13
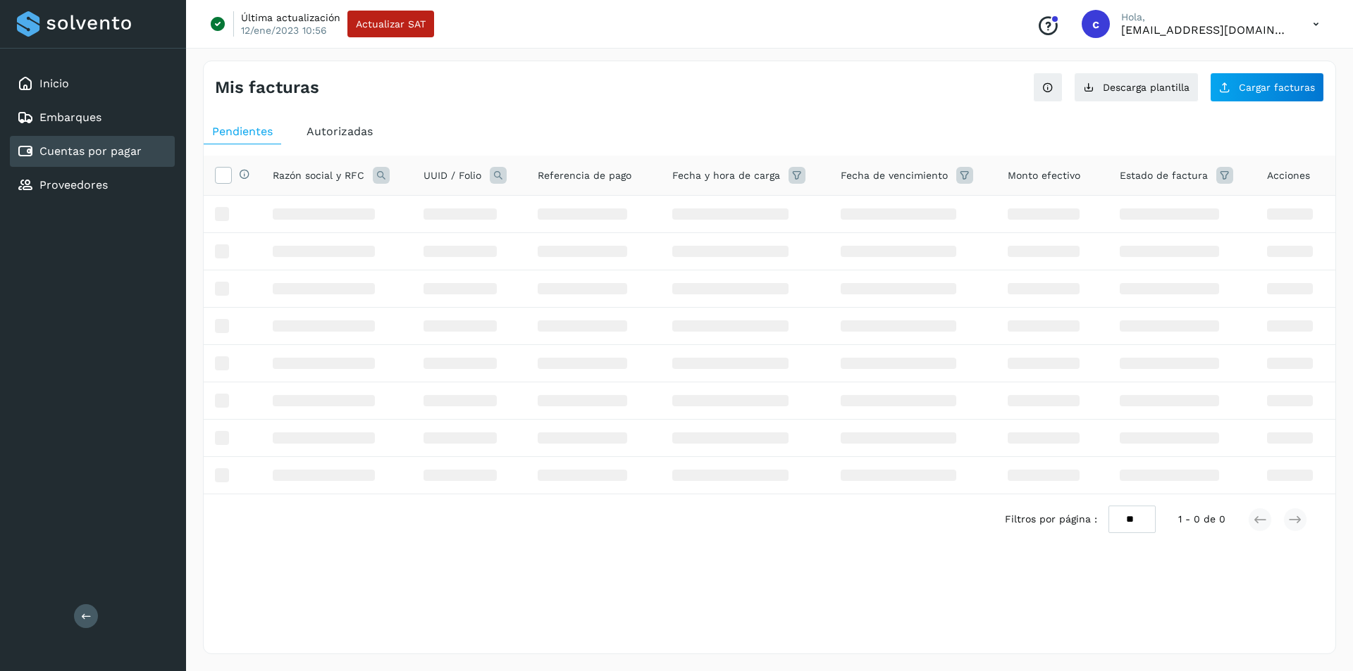
click at [317, 128] on span "Autorizadas" at bounding box center [340, 131] width 66 height 13
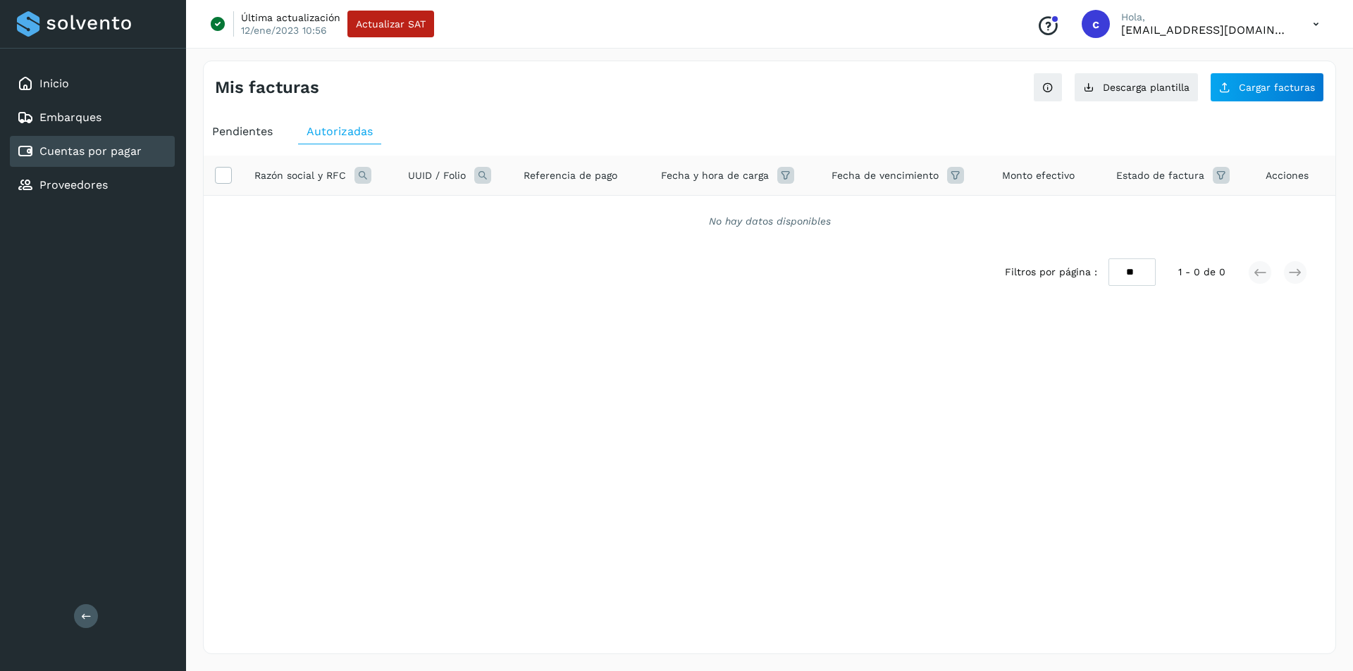
click at [336, 130] on span "Autorizadas" at bounding box center [340, 131] width 66 height 13
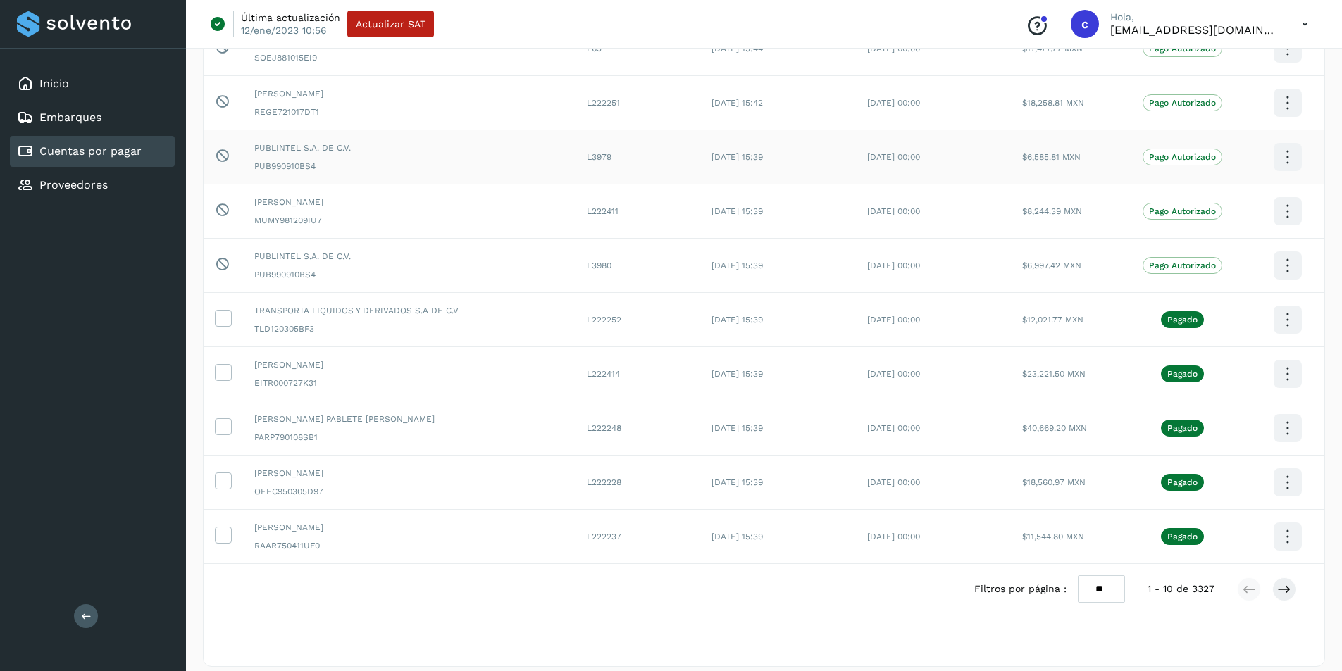
scroll to position [175, 0]
click at [1285, 585] on icon at bounding box center [1284, 588] width 14 height 14
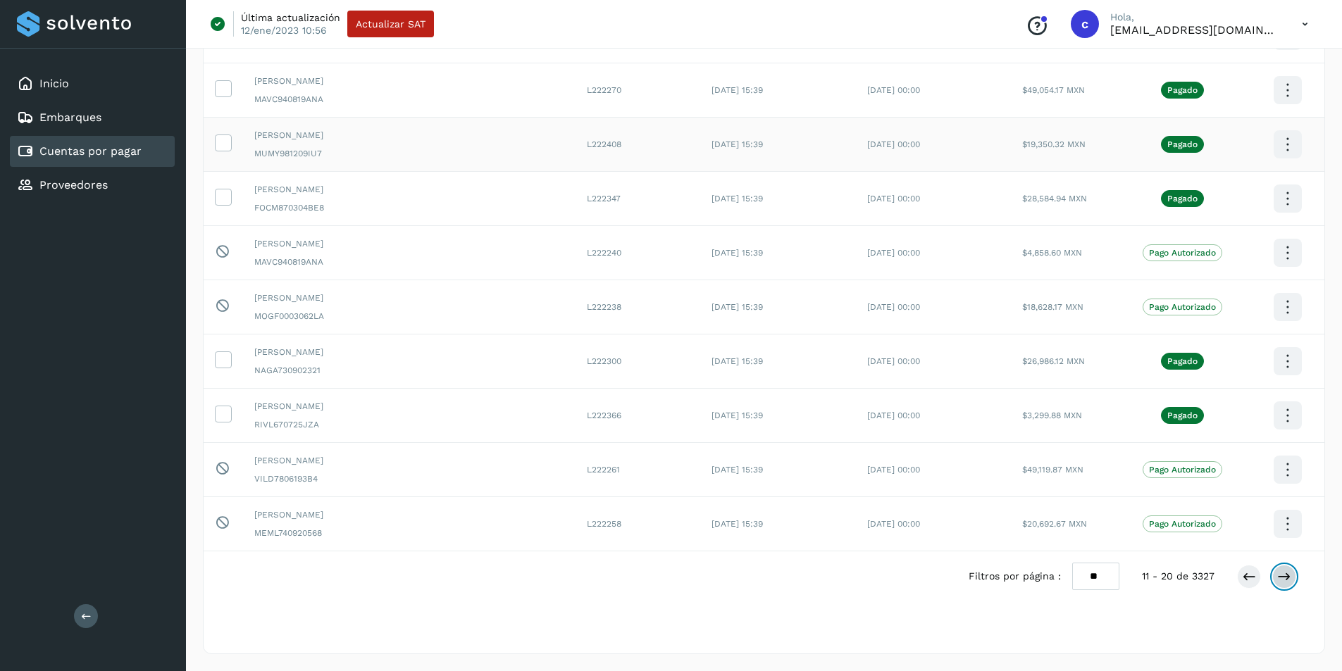
scroll to position [0, 0]
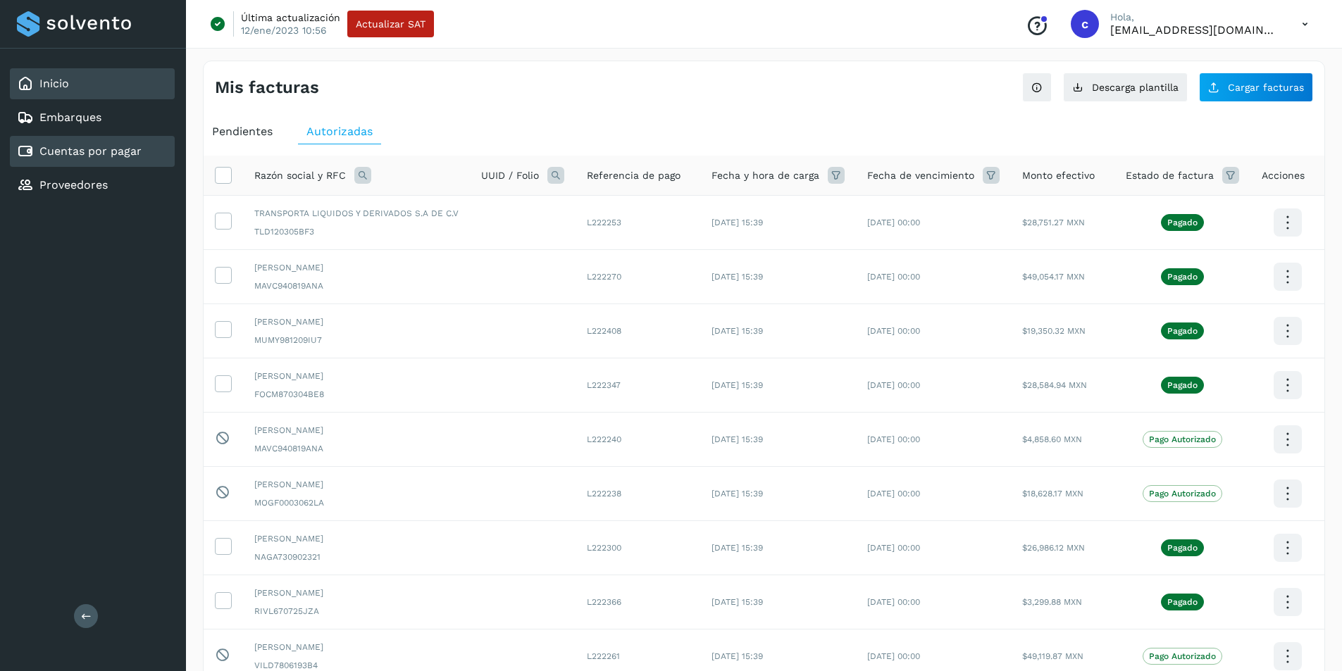
click at [82, 87] on div "Inicio" at bounding box center [92, 83] width 165 height 31
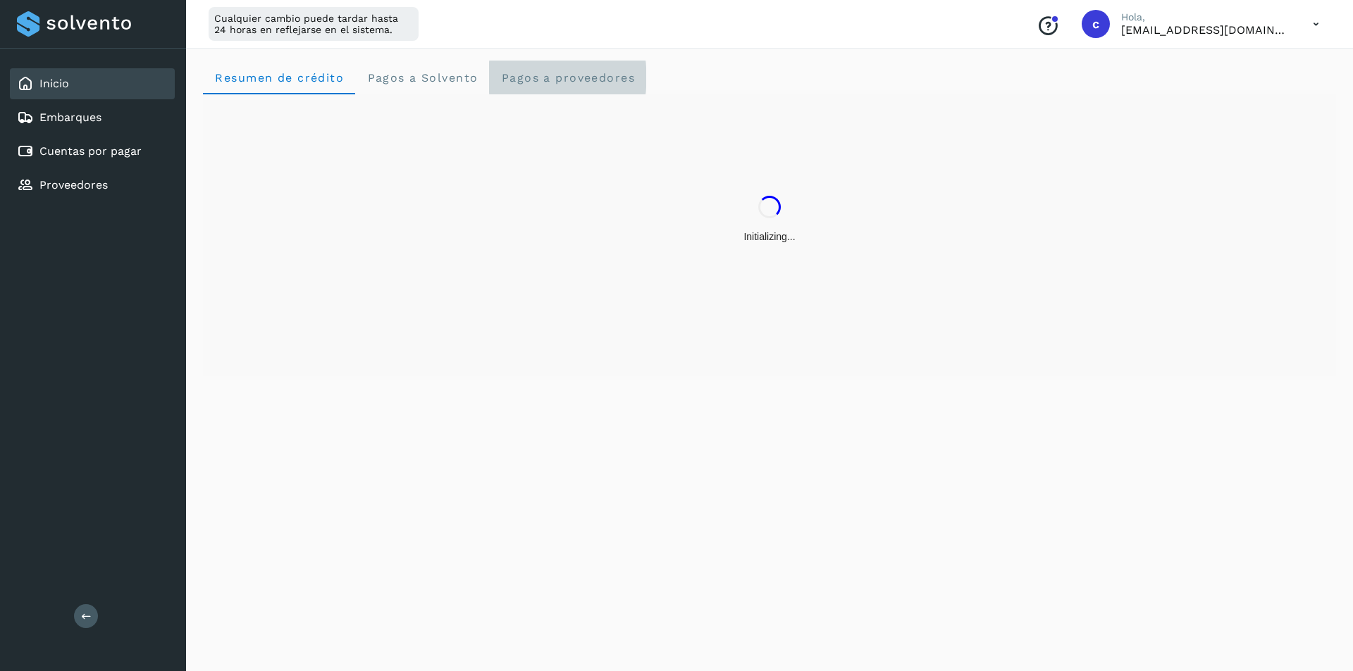
click at [545, 89] on proveedores "Pagos a proveedores" at bounding box center [567, 78] width 157 height 34
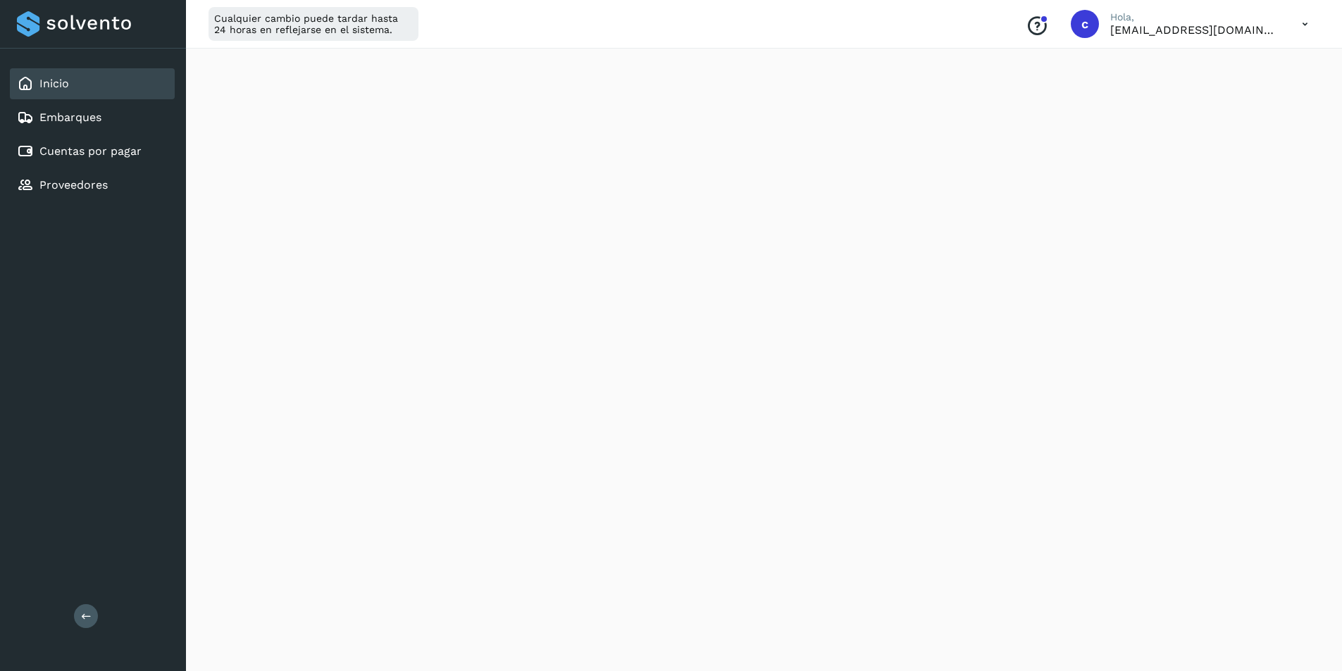
scroll to position [471, 0]
